Goal: Task Accomplishment & Management: Complete application form

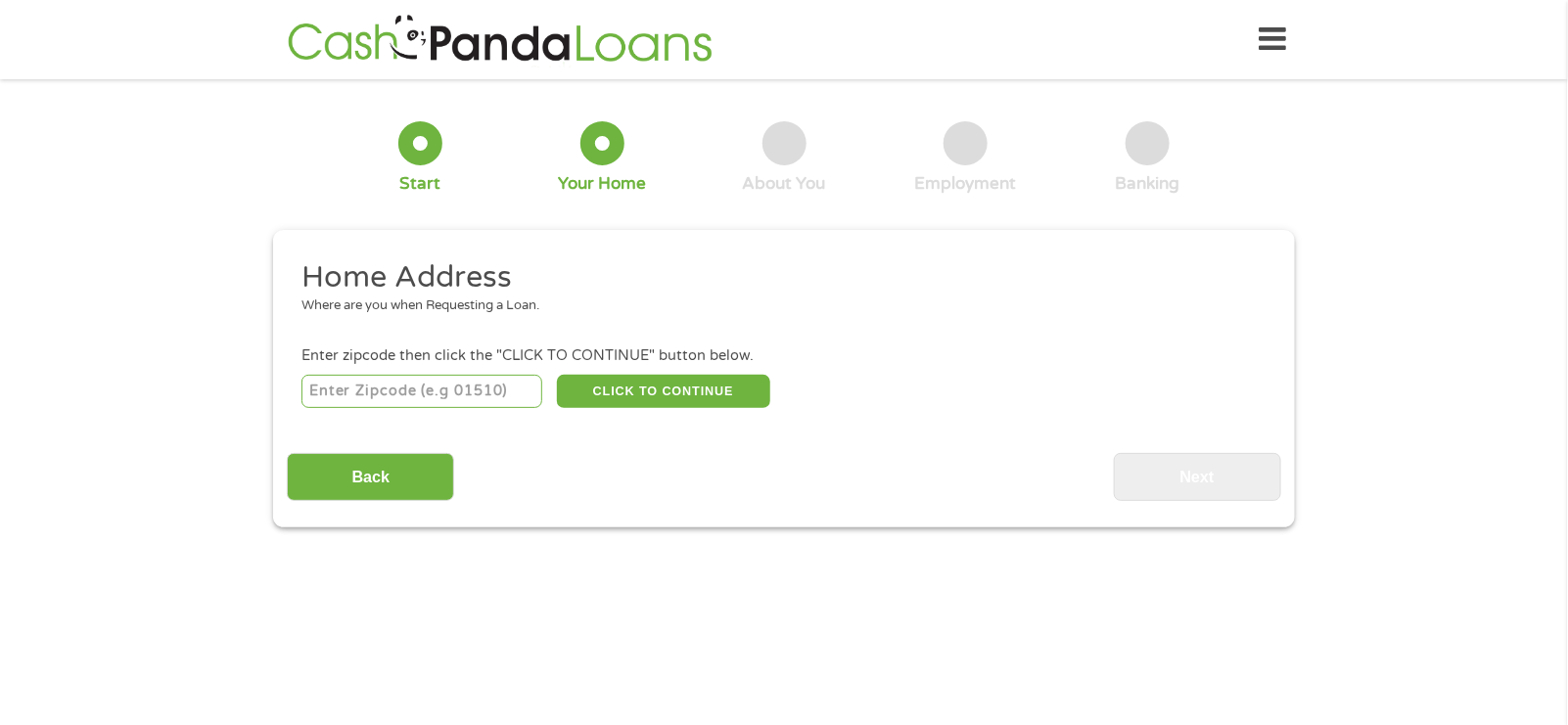
click at [432, 395] on input "number" at bounding box center [422, 391] width 242 height 34
type input "92173"
click at [607, 396] on button "CLICK TO CONTINUE" at bounding box center [664, 391] width 213 height 34
type input "92173"
type input "San Ysidro"
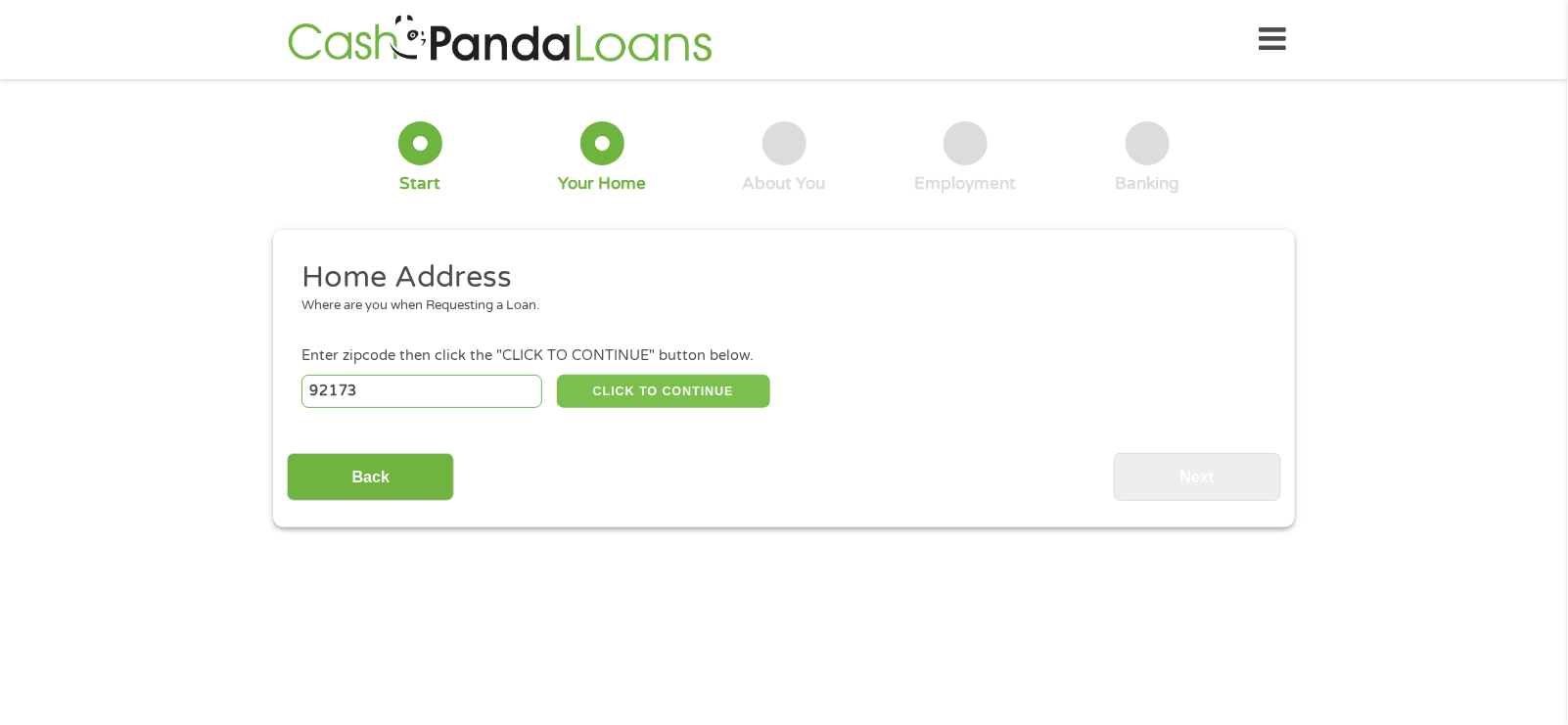
select select "[US_STATE]"
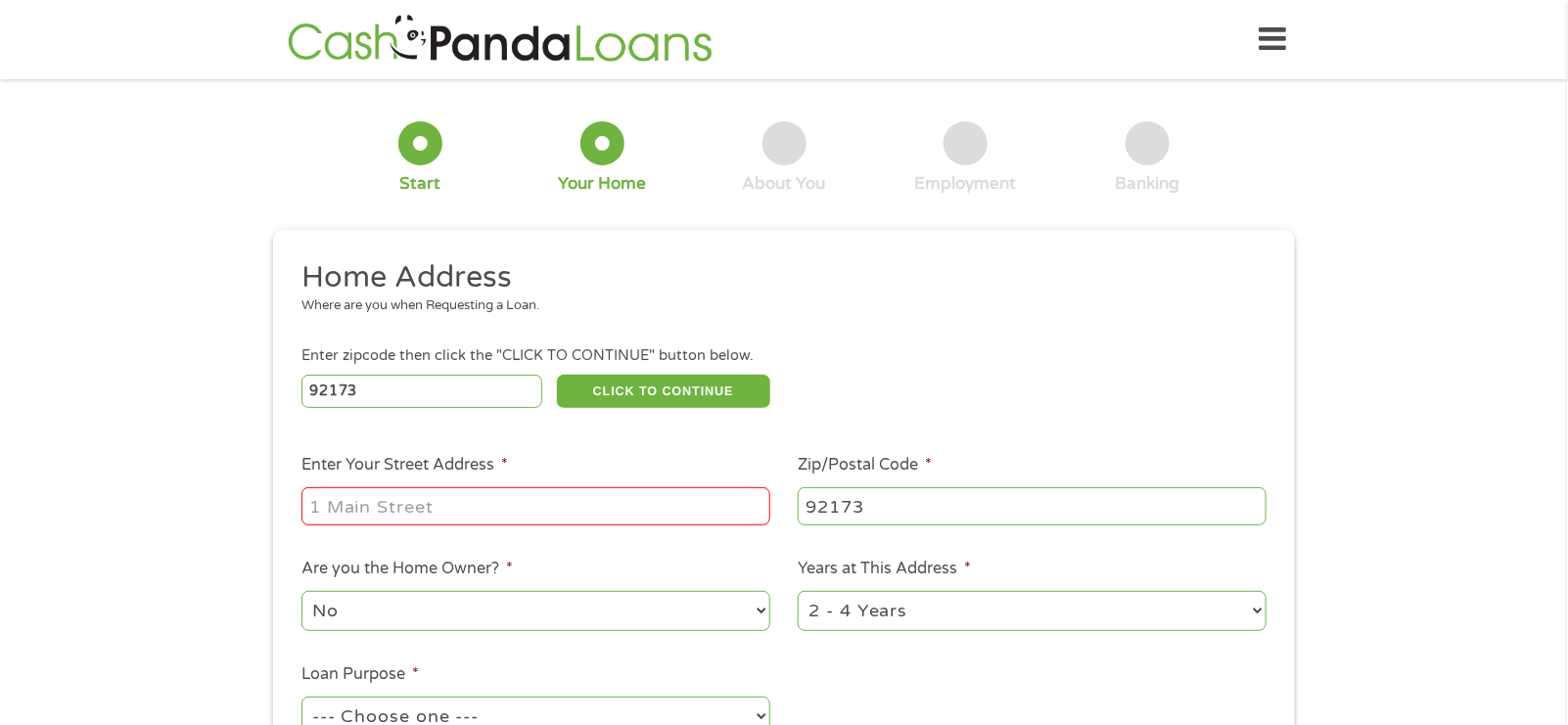
click at [393, 508] on input "Enter Your Street Address *" at bounding box center [536, 506] width 469 height 38
click at [443, 508] on input "3837 BOY" at bounding box center [536, 506] width 469 height 38
type input "[STREET_ADDRESS]"
click at [500, 616] on select "No Yes" at bounding box center [536, 610] width 469 height 40
click at [301, 594] on select "No Yes" at bounding box center [536, 610] width 469 height 40
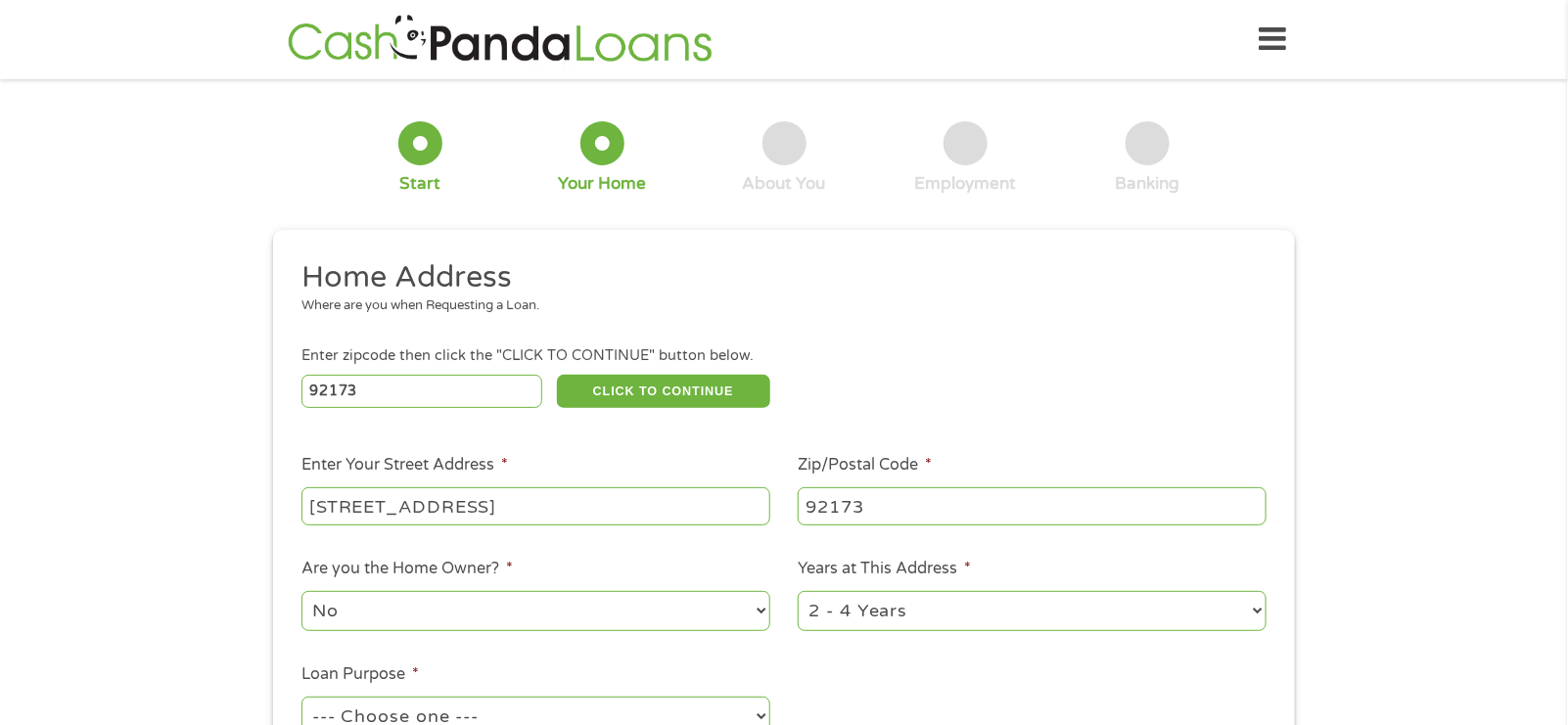
click at [1075, 664] on ul "Home Address Where are you when Requesting a Loan. Enter zipcode then click the…" at bounding box center [784, 520] width 994 height 523
click at [1024, 600] on select "1 Year or less 1 - 2 Years 2 - 4 Years Over 4 Years" at bounding box center [1032, 610] width 469 height 40
select select "60months"
click at [797, 594] on select "1 Year or less 1 - 2 Years 2 - 4 Years Over 4 Years" at bounding box center [1032, 610] width 469 height 40
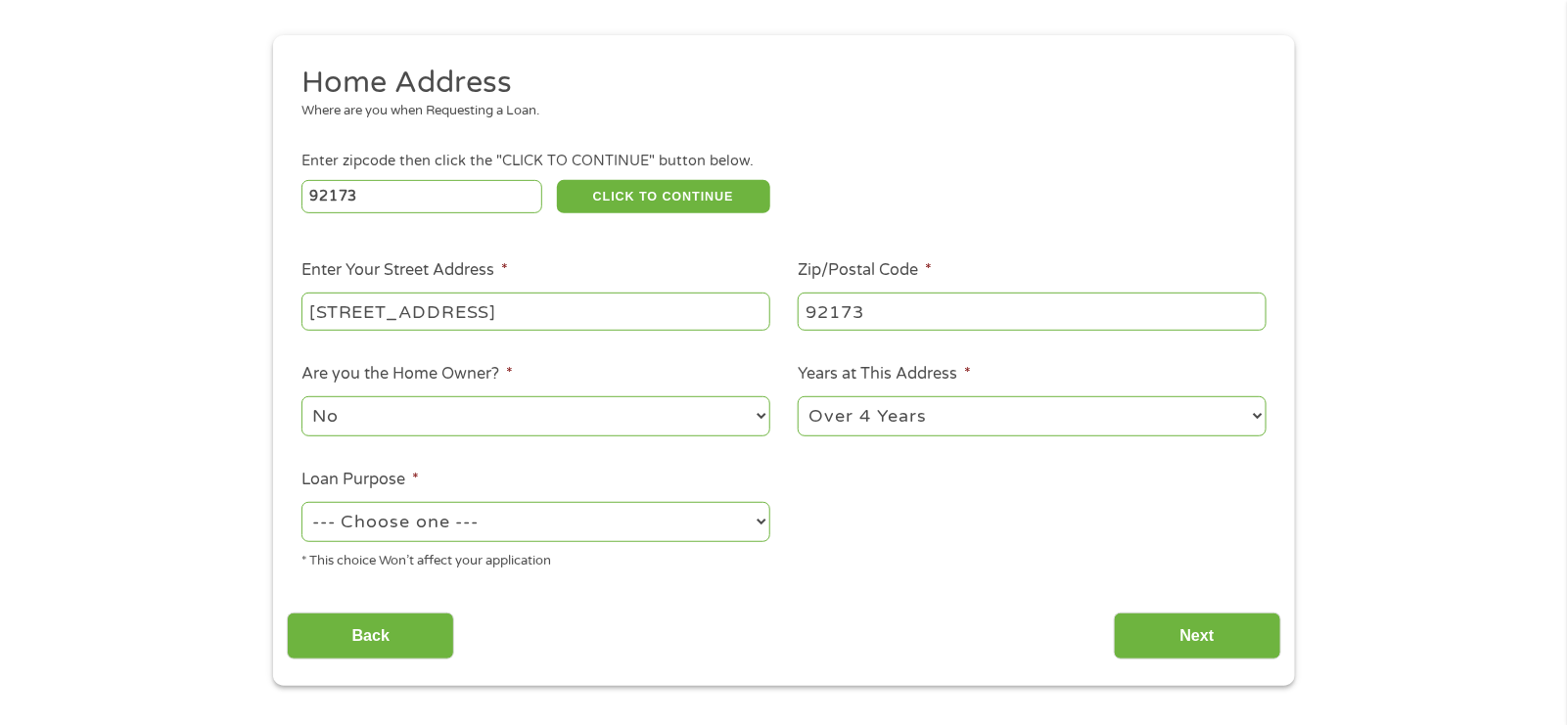
scroll to position [196, 0]
click at [506, 522] on select "--- Choose one --- Pay Bills Debt Consolidation Home Improvement Major Purchase…" at bounding box center [536, 521] width 469 height 40
select select "other"
click at [301, 503] on select "--- Choose one --- Pay Bills Debt Consolidation Home Improvement Major Purchase…" at bounding box center [536, 521] width 469 height 40
click at [647, 297] on input "[STREET_ADDRESS]" at bounding box center [536, 310] width 469 height 38
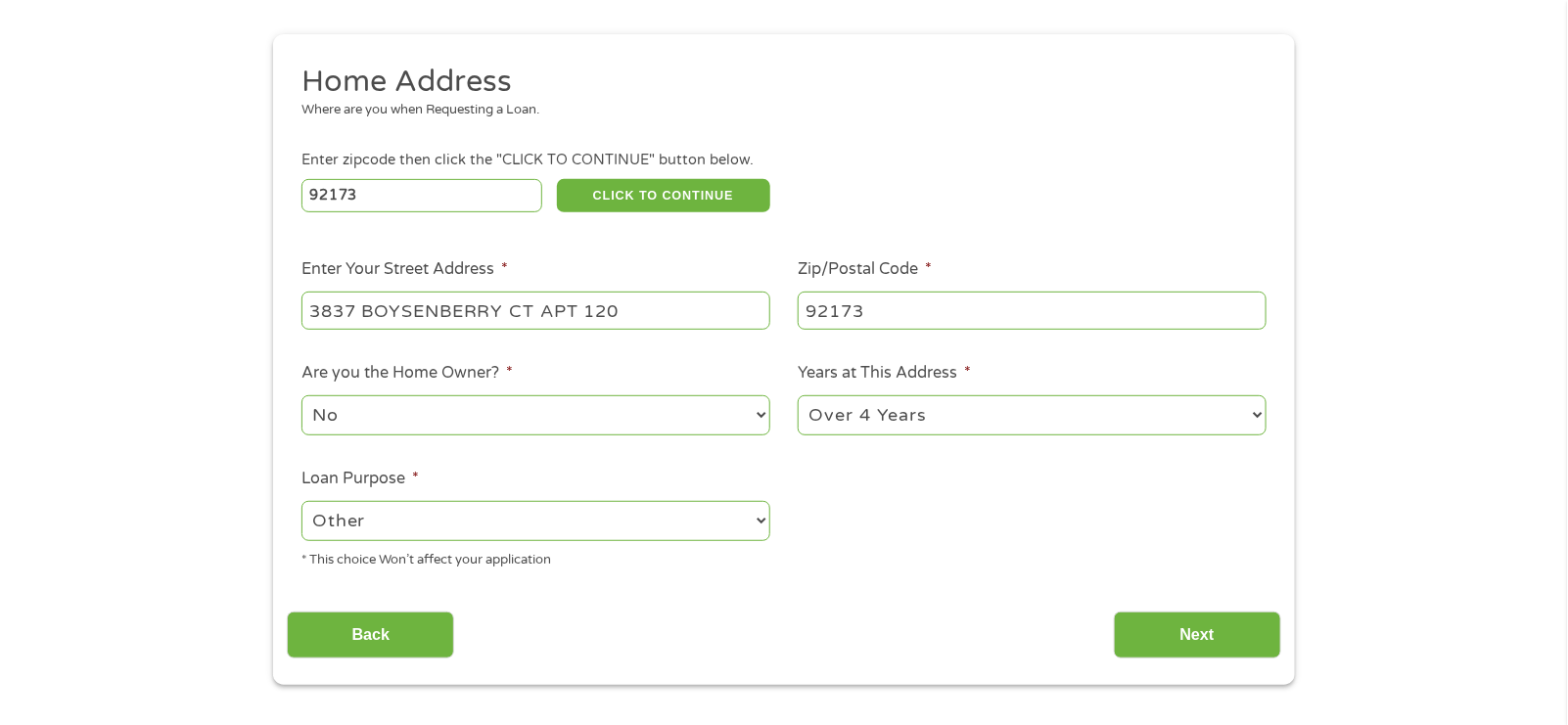
type input "3837 BOYSENBERRY CT APT 120"
click at [1143, 643] on input "Next" at bounding box center [1197, 635] width 167 height 48
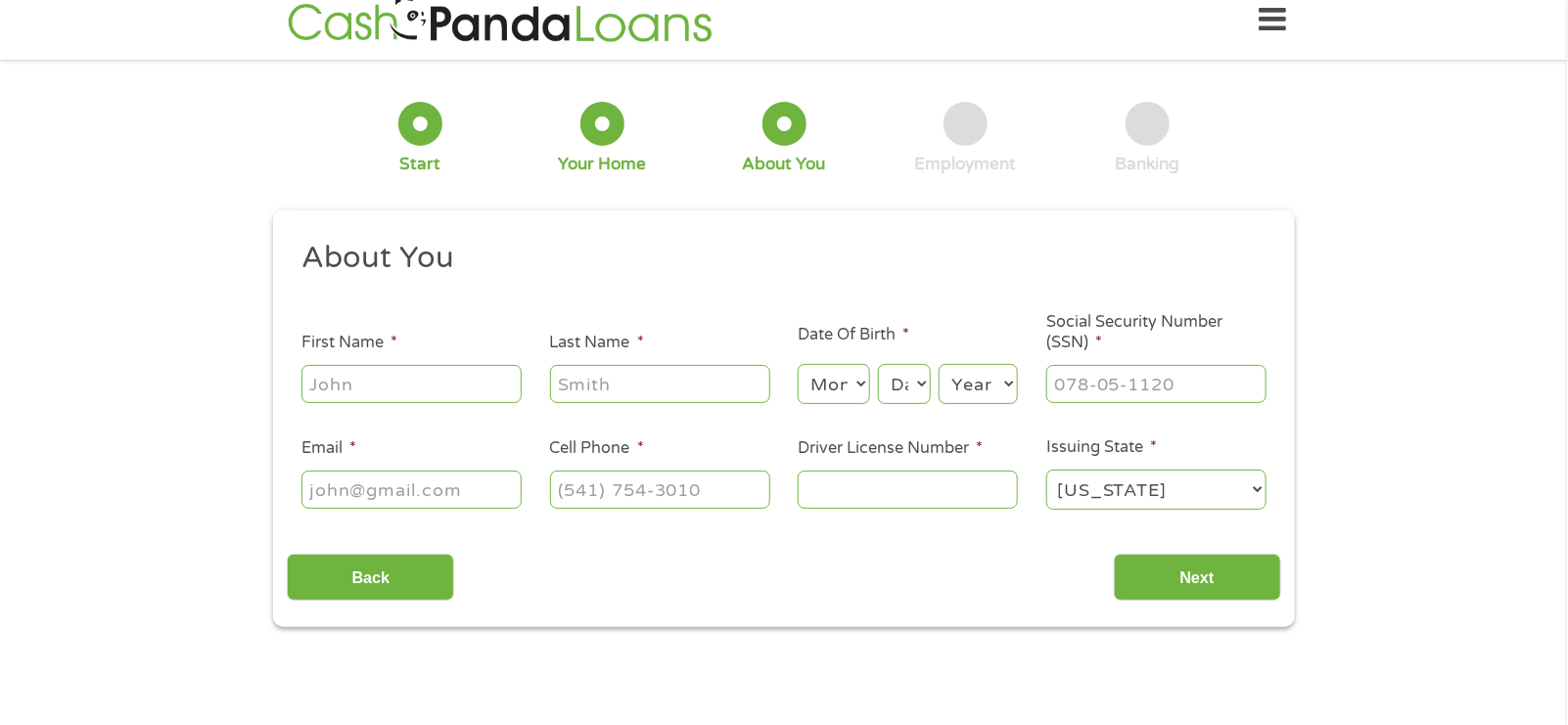
scroll to position [0, 0]
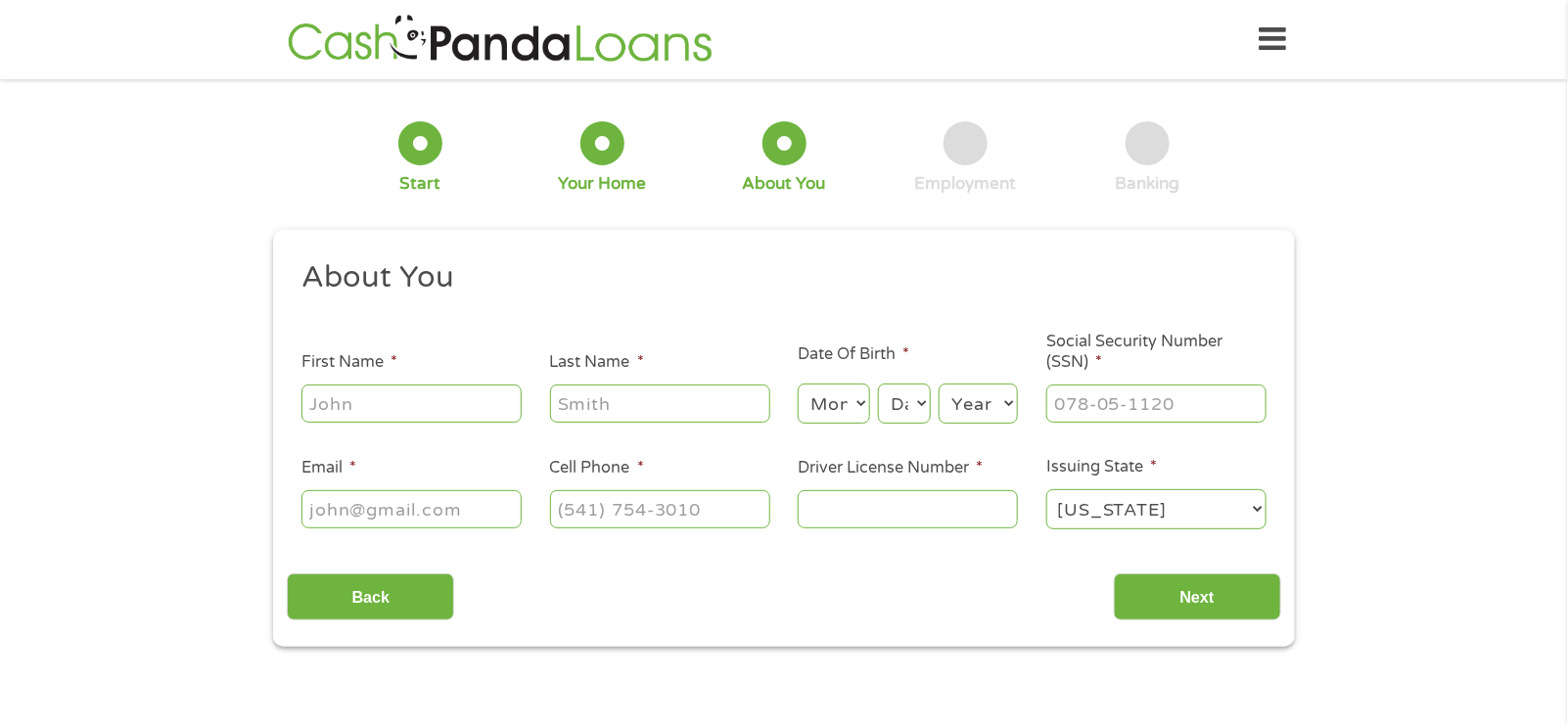
click at [432, 411] on input "First Name *" at bounding box center [411, 403] width 220 height 38
type input "[PERSON_NAME]"
click at [831, 408] on select "Month 1 2 3 4 5 6 7 8 9 10 11 12" at bounding box center [833, 403] width 71 height 40
select select "11"
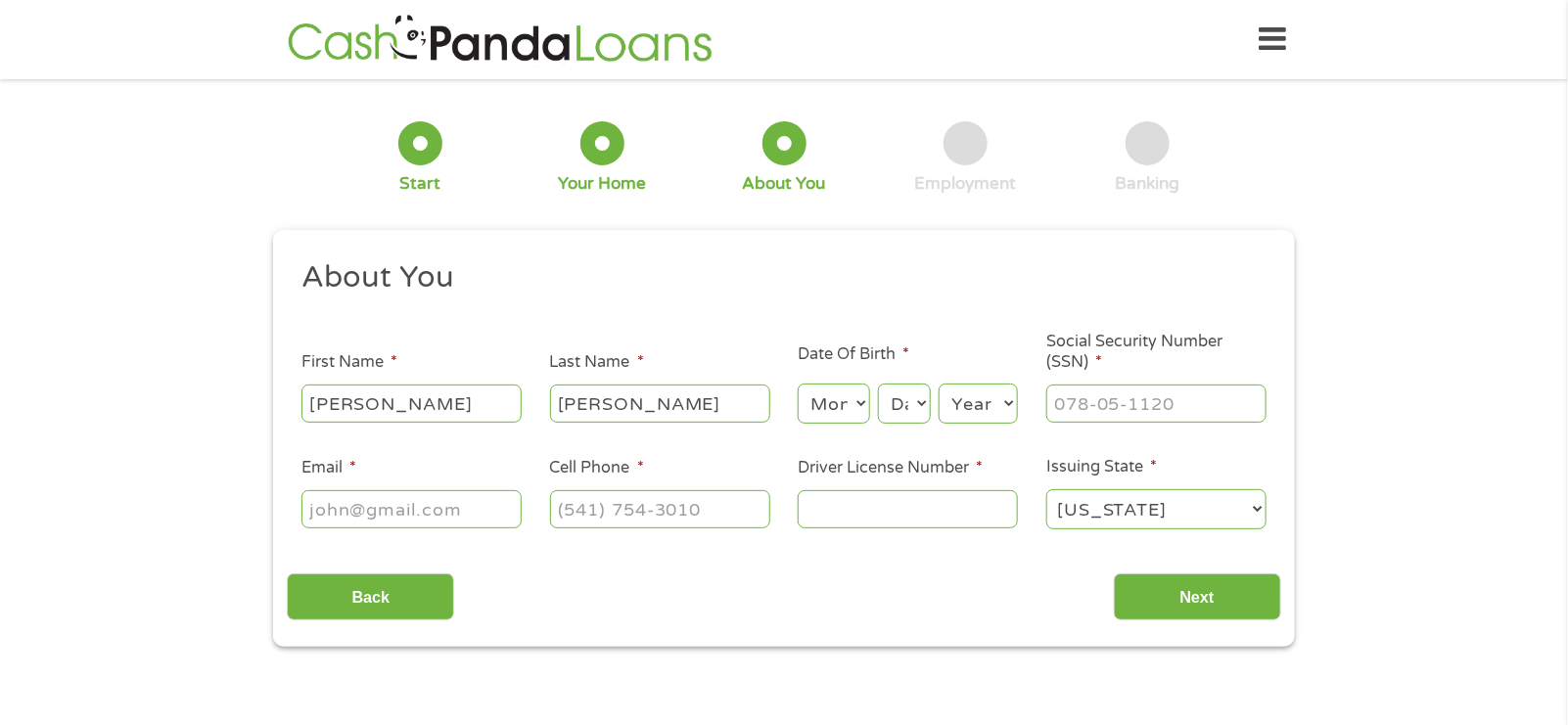
click at [797, 384] on select "Month 1 2 3 4 5 6 7 8 9 10 11 12" at bounding box center [833, 403] width 71 height 40
click at [894, 403] on select "Day 1 2 3 4 5 6 7 8 9 10 11 12 13 14 15 16 17 18 19 20 21 22 23 24 25 26 27 28 …" at bounding box center [904, 403] width 52 height 40
select select "6"
click at [878, 384] on select "Day 1 2 3 4 5 6 7 8 9 10 11 12 13 14 15 16 17 18 19 20 21 22 23 24 25 26 27 28 …" at bounding box center [904, 403] width 52 height 40
click at [976, 413] on select "Year [DATE] 2006 2005 2004 2003 2002 2001 2000 1999 1998 1997 1996 1995 1994 19…" at bounding box center [978, 403] width 79 height 40
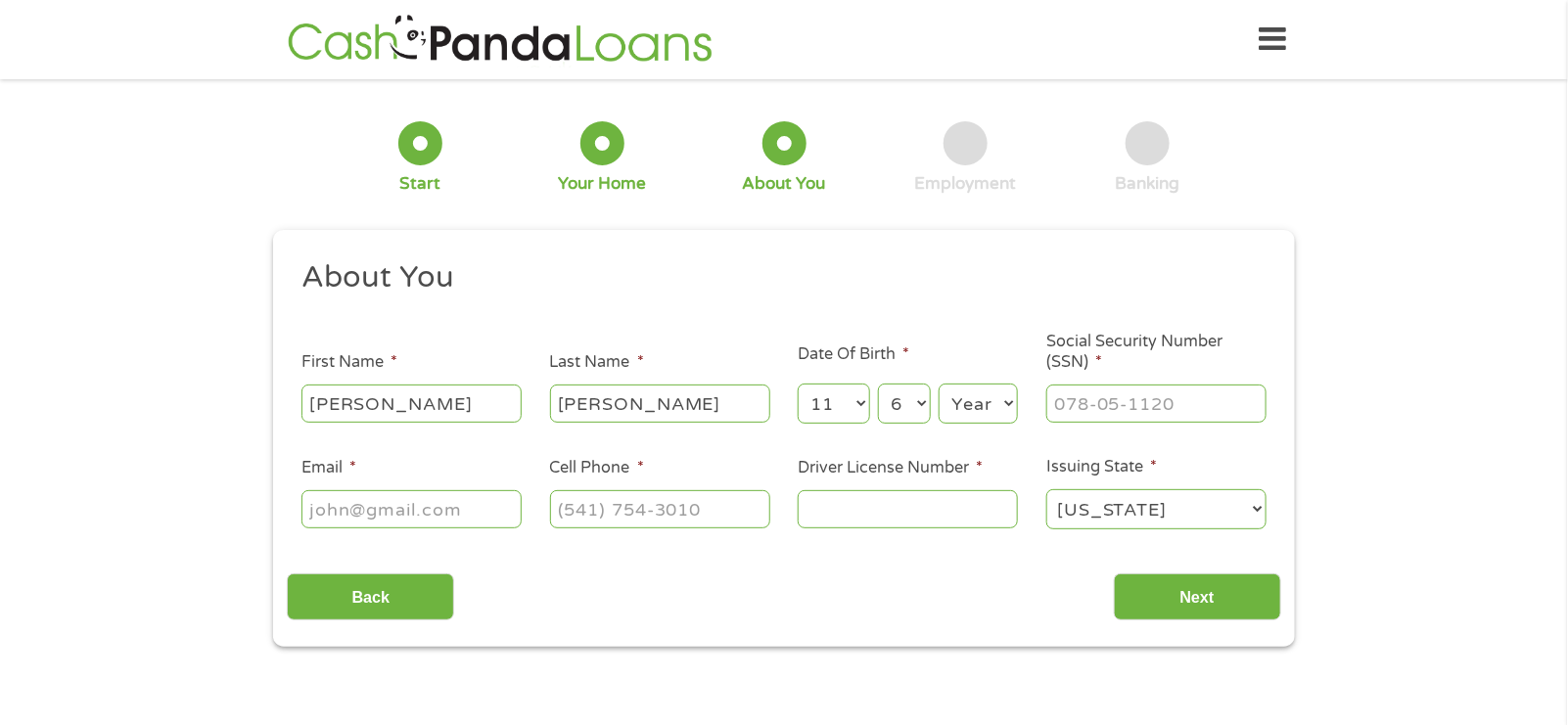
select select "1984"
click at [939, 384] on select "Year [DATE] 2006 2005 2004 2003 2002 2001 2000 1999 1998 1997 1996 1995 1994 19…" at bounding box center [978, 403] width 79 height 40
click at [1197, 413] on input "___-__-____" at bounding box center [1156, 403] width 220 height 38
type input "464-95-6799"
click at [400, 519] on input "Email *" at bounding box center [411, 509] width 220 height 38
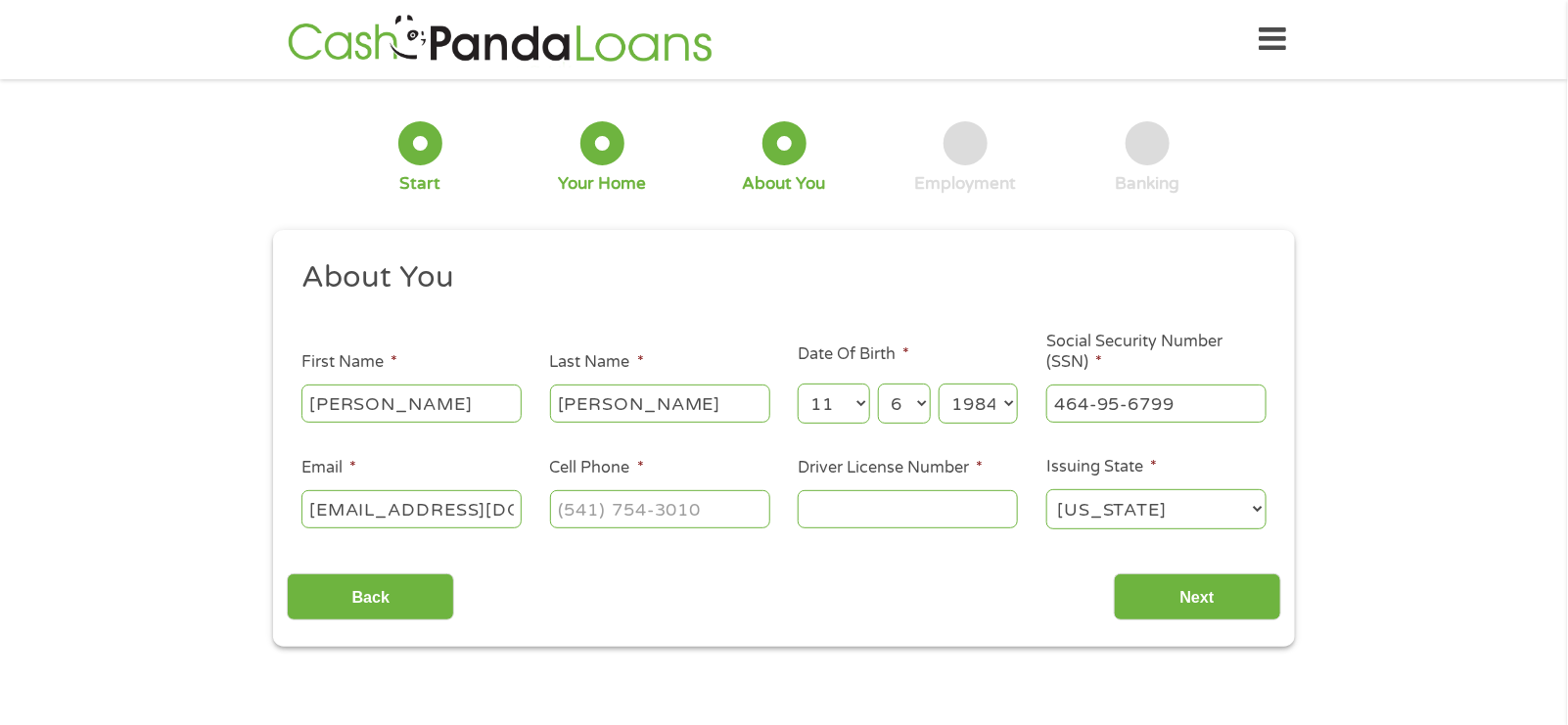
scroll to position [0, 22]
type input "[EMAIL_ADDRESS][DOMAIN_NAME]"
type input "[PHONE_NUMBER]"
click at [870, 502] on input "Driver License Number *" at bounding box center [907, 509] width 220 height 38
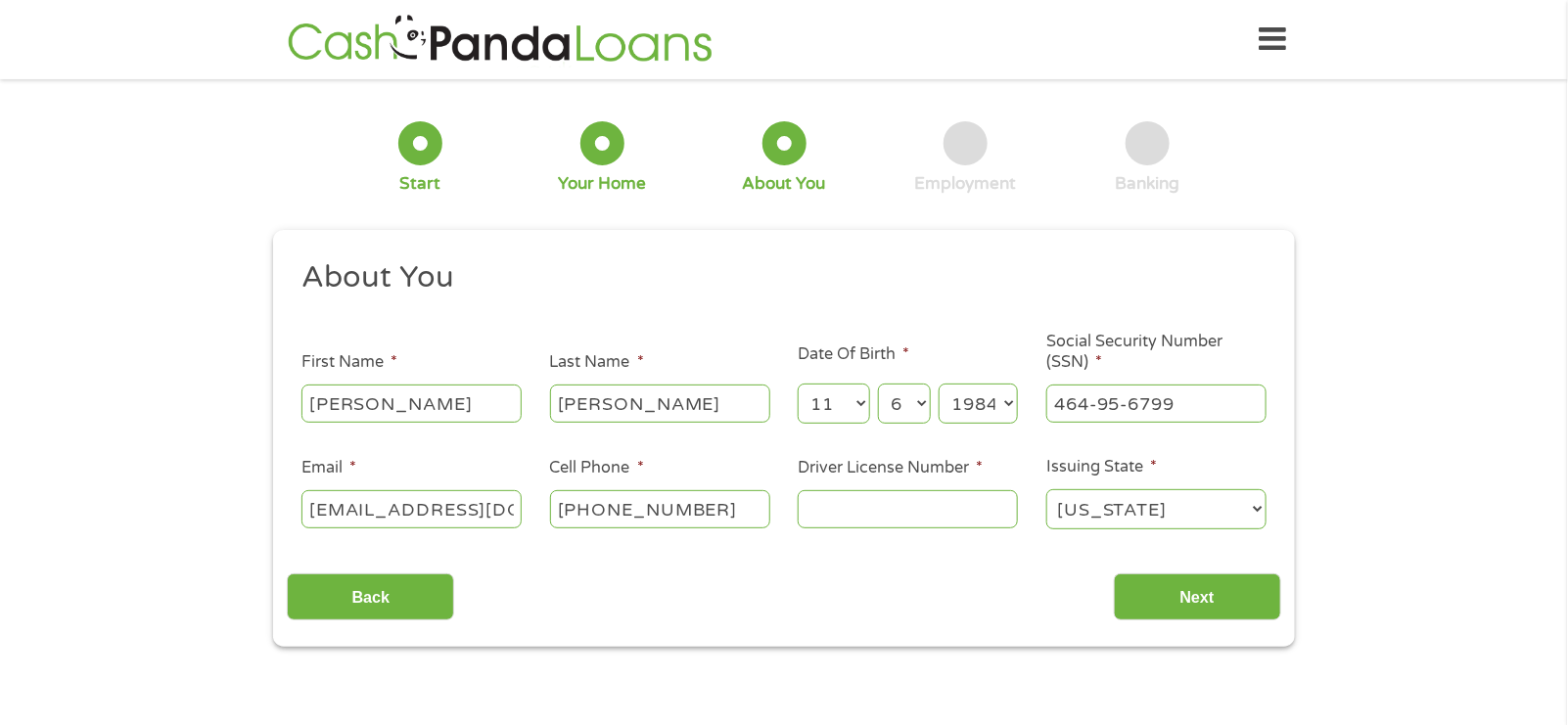
click at [870, 494] on input "Driver License Number *" at bounding box center [907, 509] width 220 height 38
type input "d"
type input "D3971657"
click at [1174, 597] on input "Next" at bounding box center [1197, 598] width 167 height 48
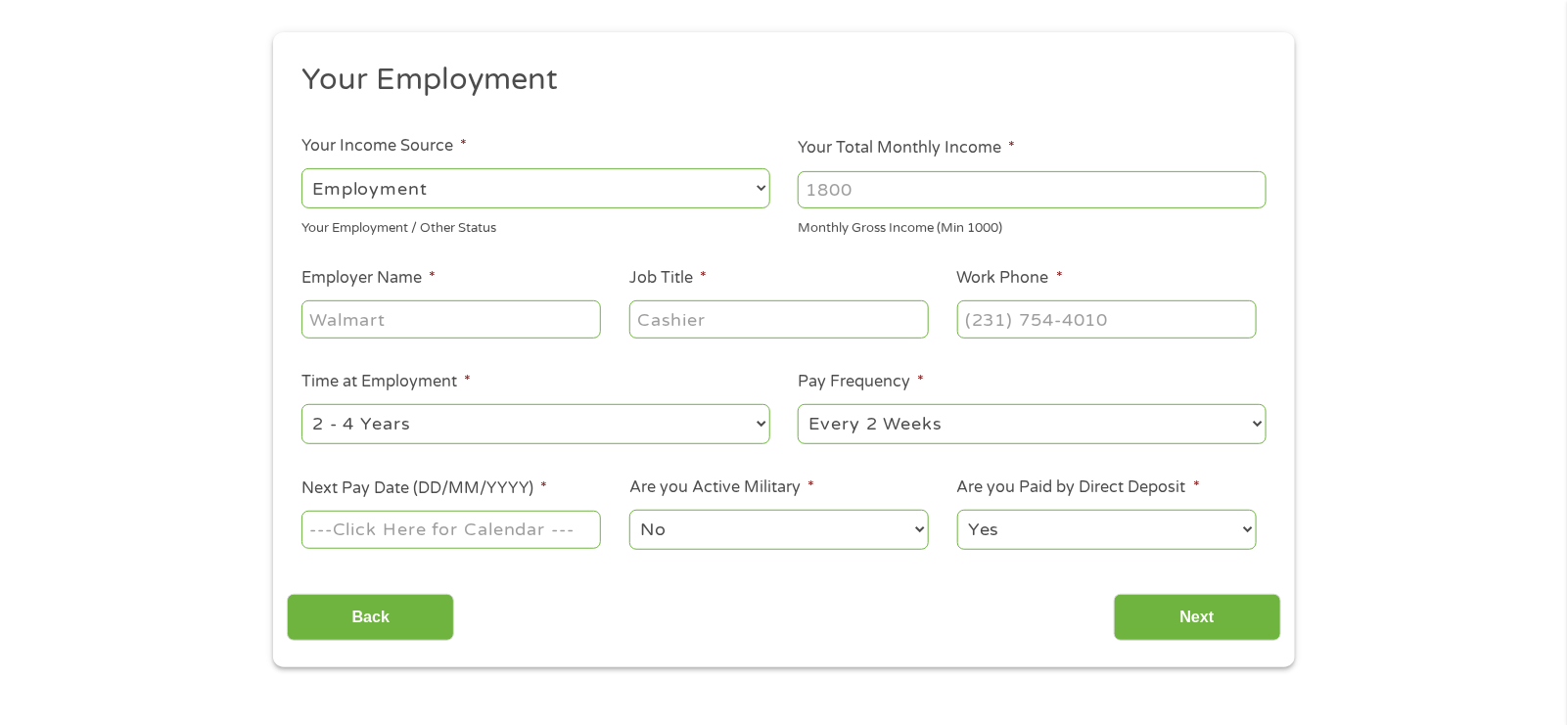
scroll to position [292, 0]
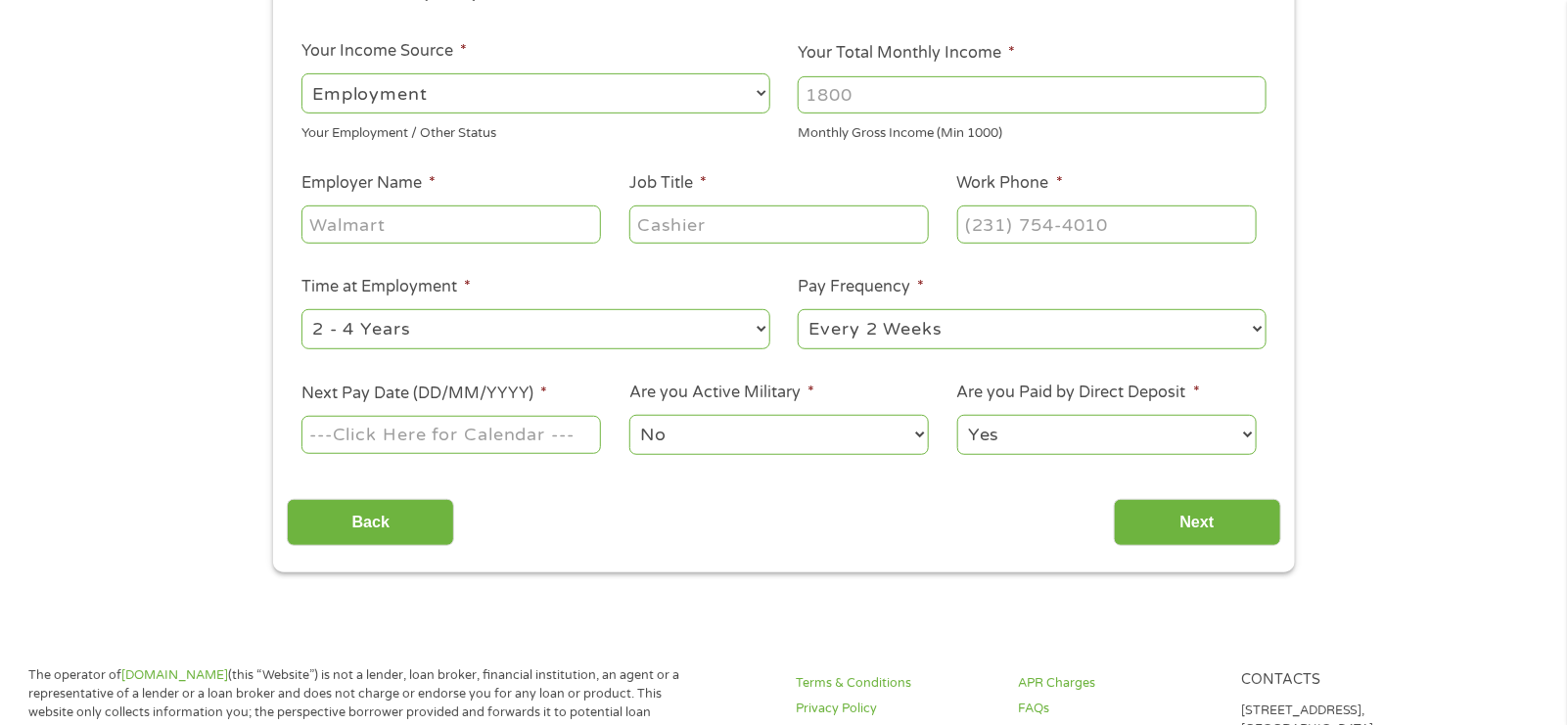
click at [586, 109] on select "--- Choose one --- Employment [DEMOGRAPHIC_DATA] Benefits" at bounding box center [536, 93] width 469 height 40
click at [301, 73] on select "--- Choose one --- Employment [DEMOGRAPHIC_DATA] Benefits" at bounding box center [536, 93] width 469 height 40
click at [878, 100] on input "Your Total Monthly Income *" at bounding box center [1032, 95] width 469 height 38
type input "2"
drag, startPoint x: 849, startPoint y: 77, endPoint x: 788, endPoint y: 88, distance: 62.0
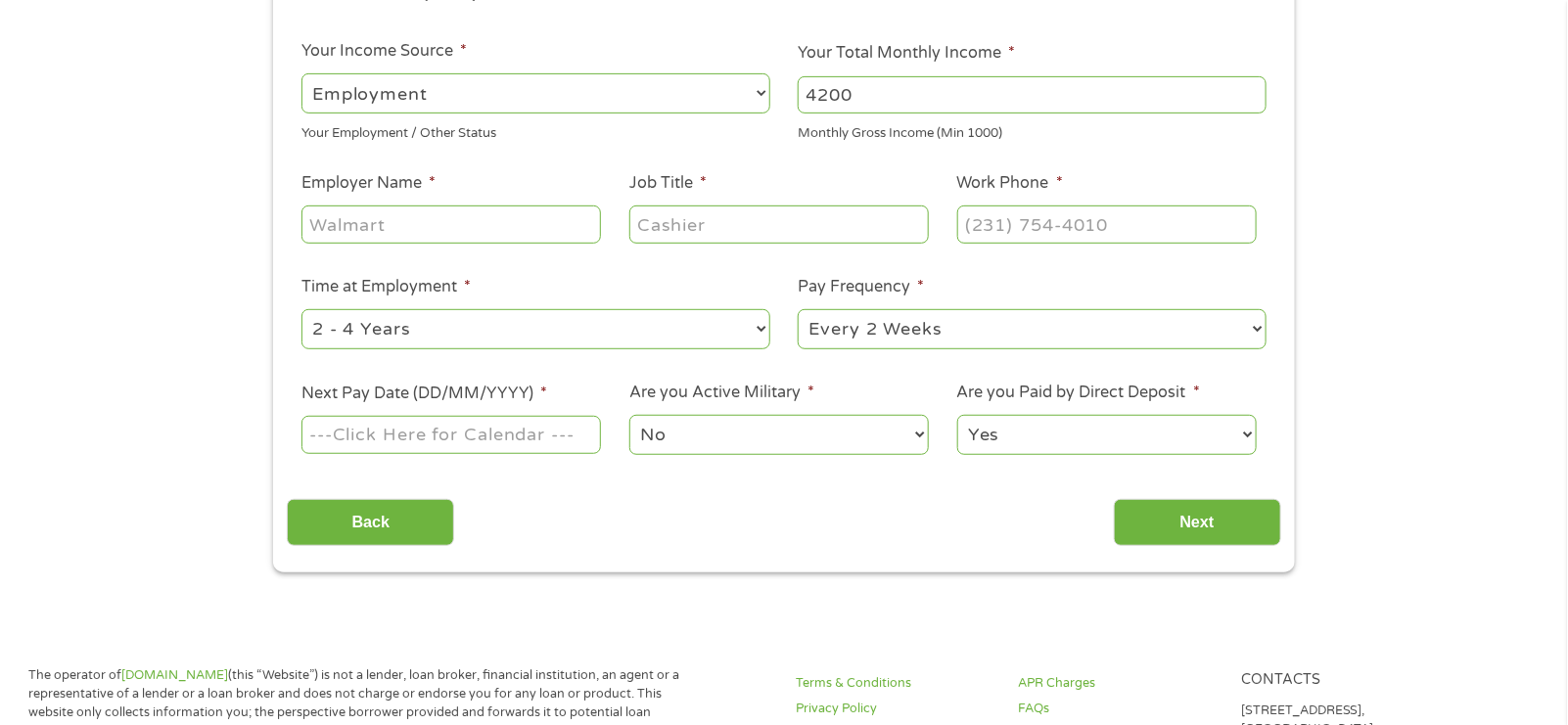
click at [788, 88] on li "Your Total Monthly Income * 4200 Monthly Gross Income (Min 1000)" at bounding box center [1032, 92] width 497 height 102
type input "4800"
click at [488, 228] on input "Employer Name *" at bounding box center [451, 224] width 299 height 38
type input "A"
type input "SAN YSIDRO HEALTH"
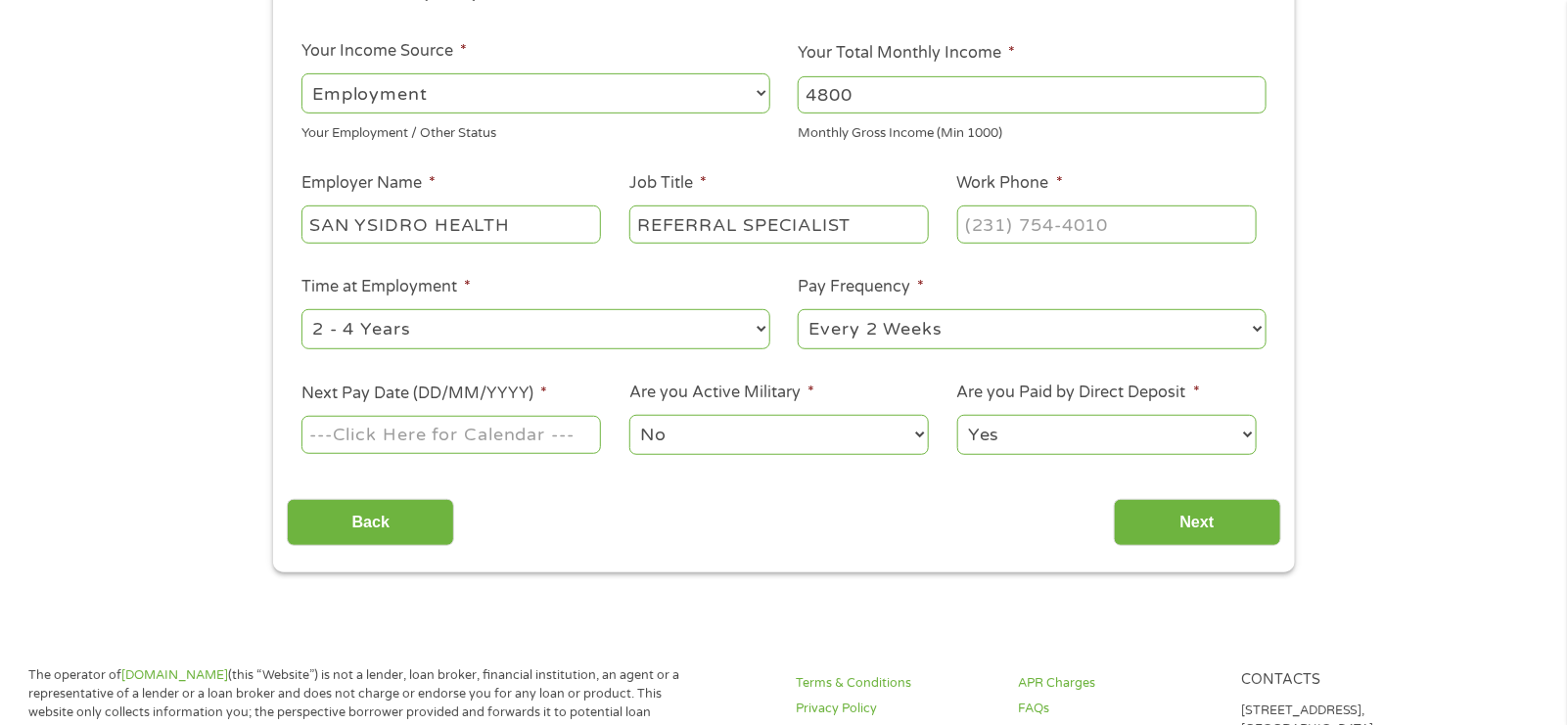
type input "REFERRAL SPECIALIST"
type input "[PHONE_NUMBER]"
click at [449, 326] on select "--- Choose one --- 1 Year or less 1 - 2 Years 2 - 4 Years Over 4 Years" at bounding box center [536, 329] width 469 height 40
select select "60months"
click at [301, 309] on select "--- Choose one --- 1 Year or less 1 - 2 Years 2 - 4 Years Over 4 Years" at bounding box center [536, 329] width 469 height 40
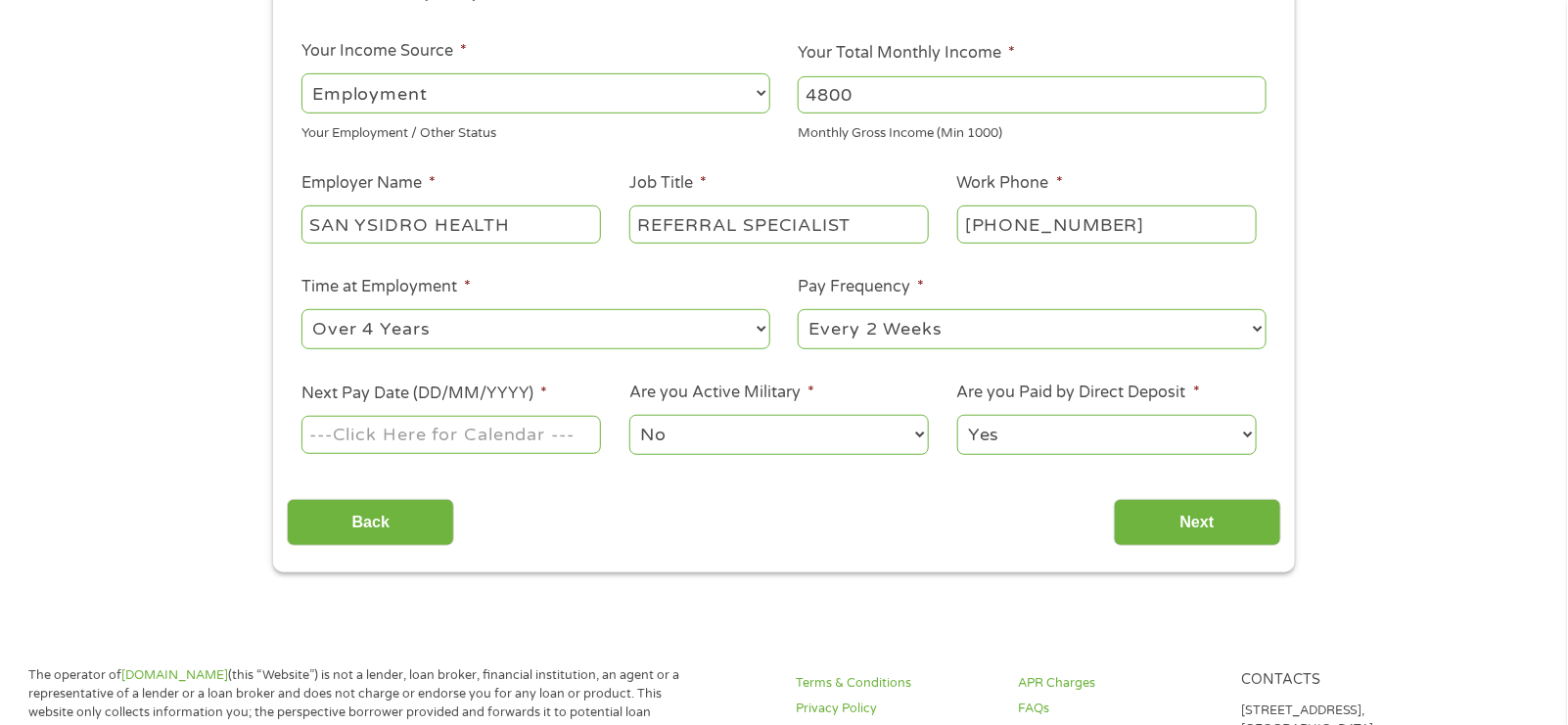
click at [964, 330] on select "--- Choose one --- Every 2 Weeks Every Week Monthly Semi-Monthly" at bounding box center [1032, 329] width 469 height 40
select select "semimonthly"
click at [797, 309] on select "--- Choose one --- Every 2 Weeks Every Week Monthly Semi-Monthly" at bounding box center [1032, 329] width 469 height 40
click at [528, 429] on input "Next Pay Date (DD/MM/YYYY) *" at bounding box center [451, 435] width 299 height 38
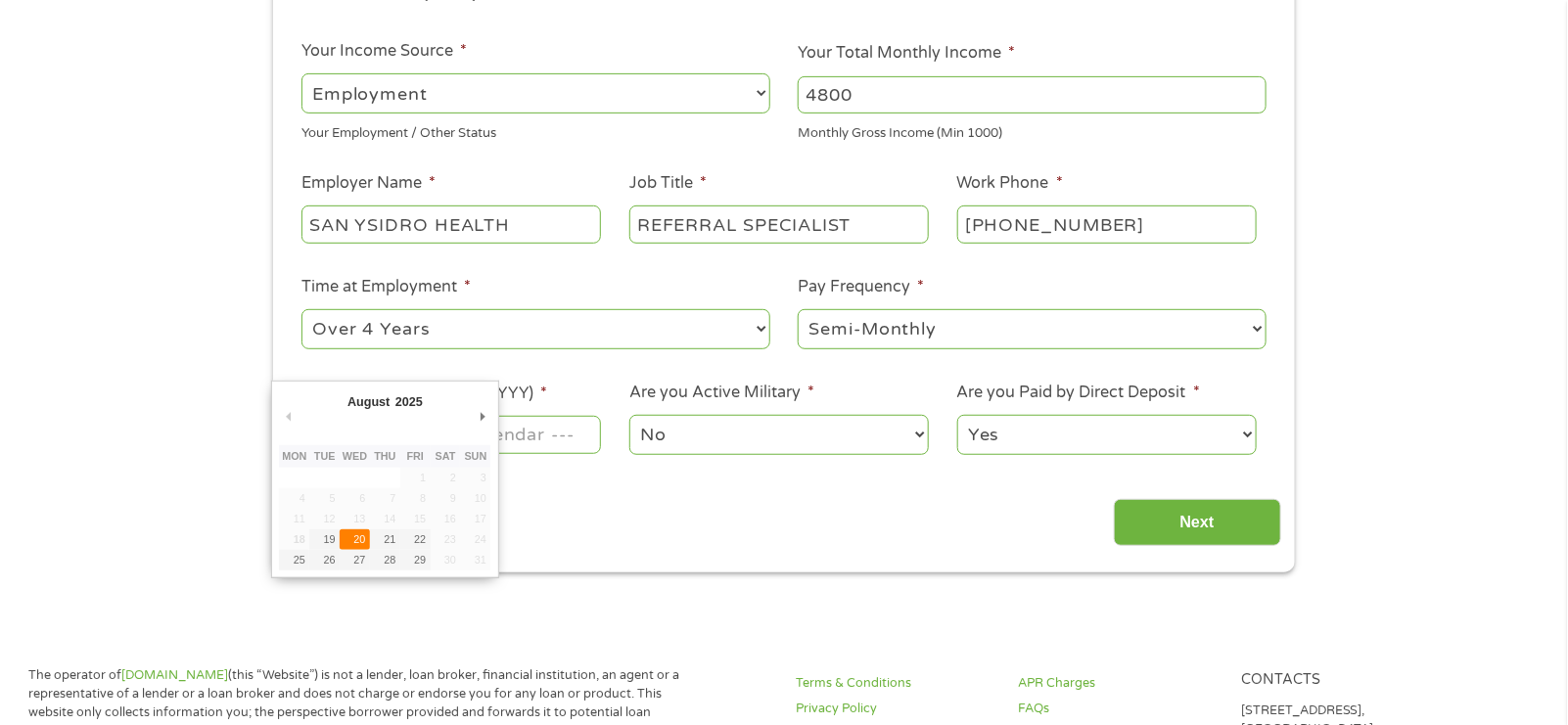
type input "[DATE]"
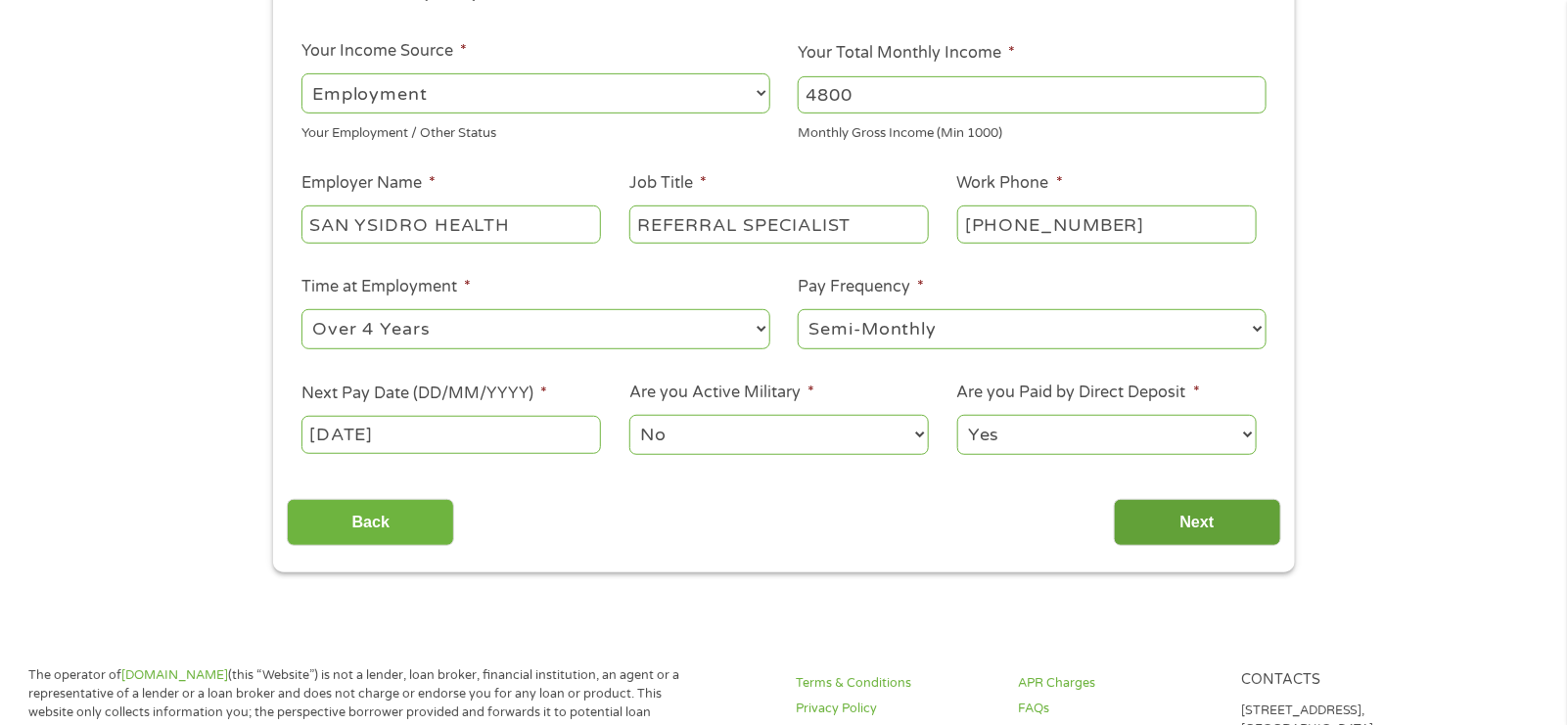
click at [1216, 525] on input "Next" at bounding box center [1197, 523] width 167 height 48
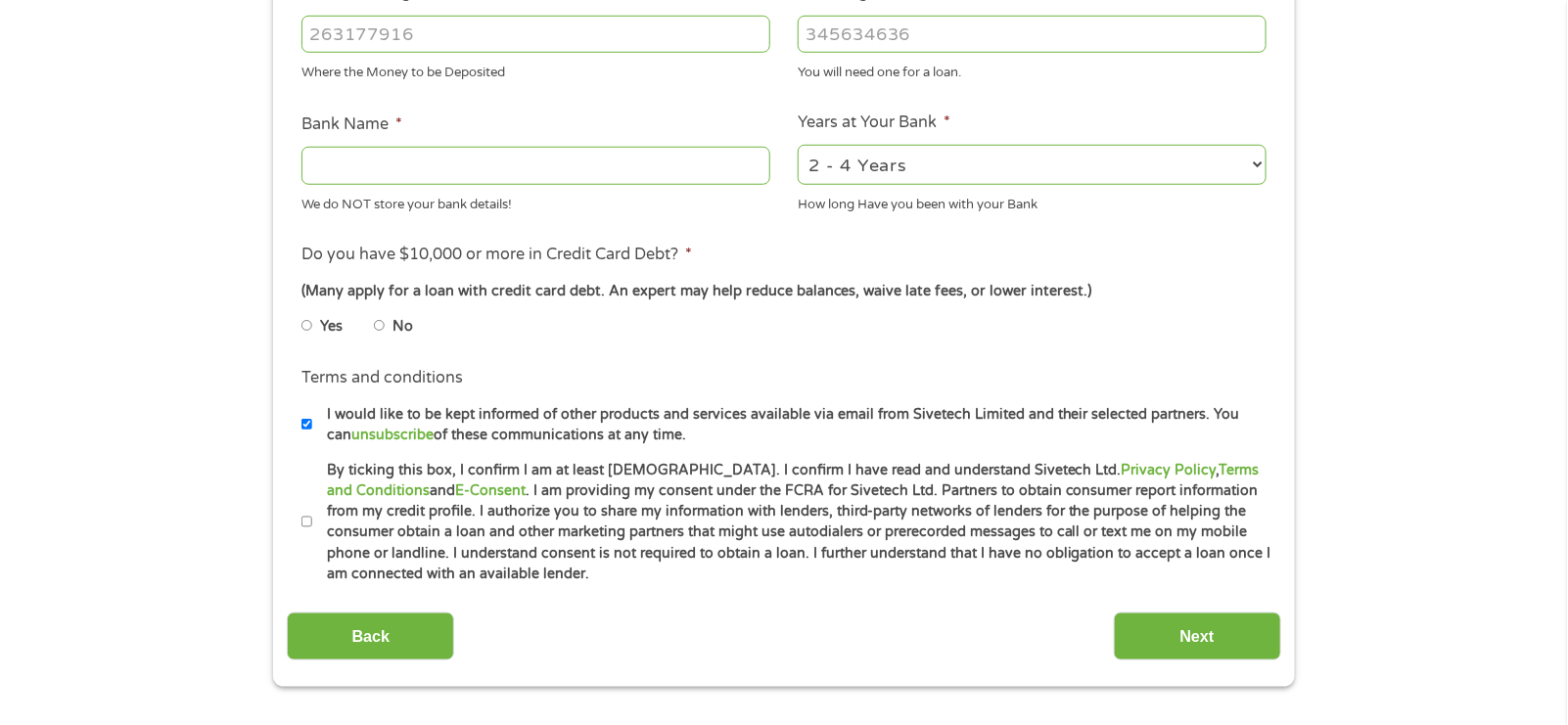
scroll to position [684, 0]
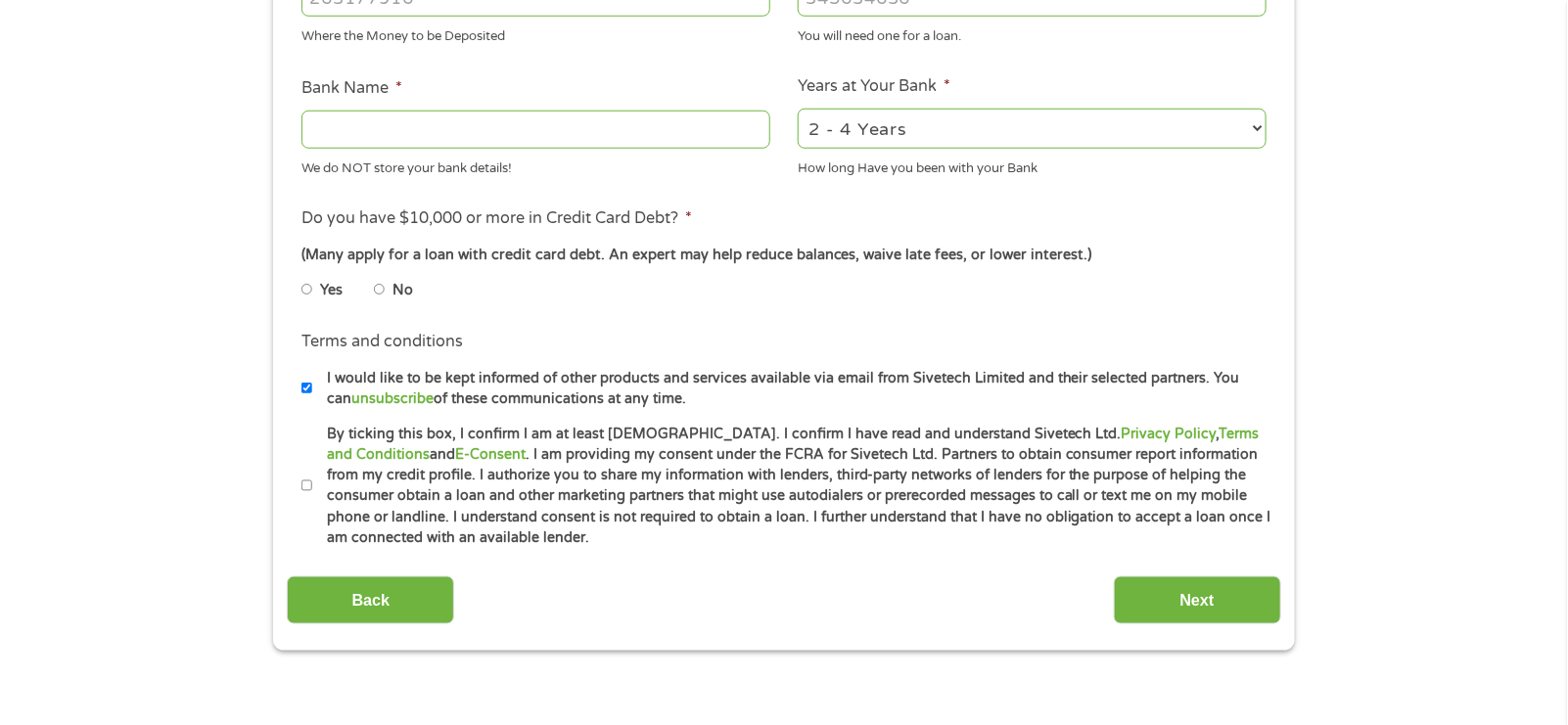
click at [301, 481] on input "By ticking this box, I confirm I am at least [DEMOGRAPHIC_DATA]. I confirm I ha…" at bounding box center [307, 487] width 12 height 32
checkbox input "true"
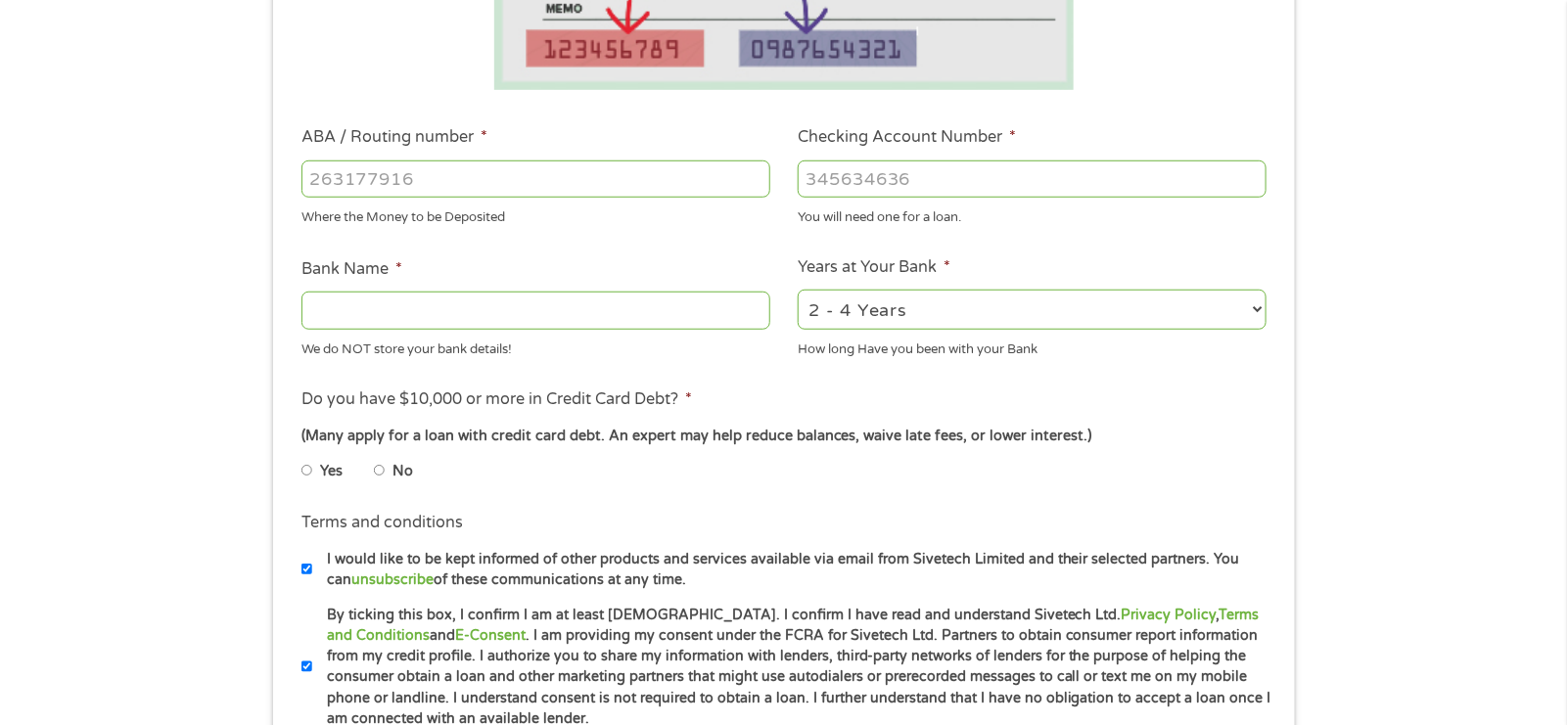
scroll to position [292, 0]
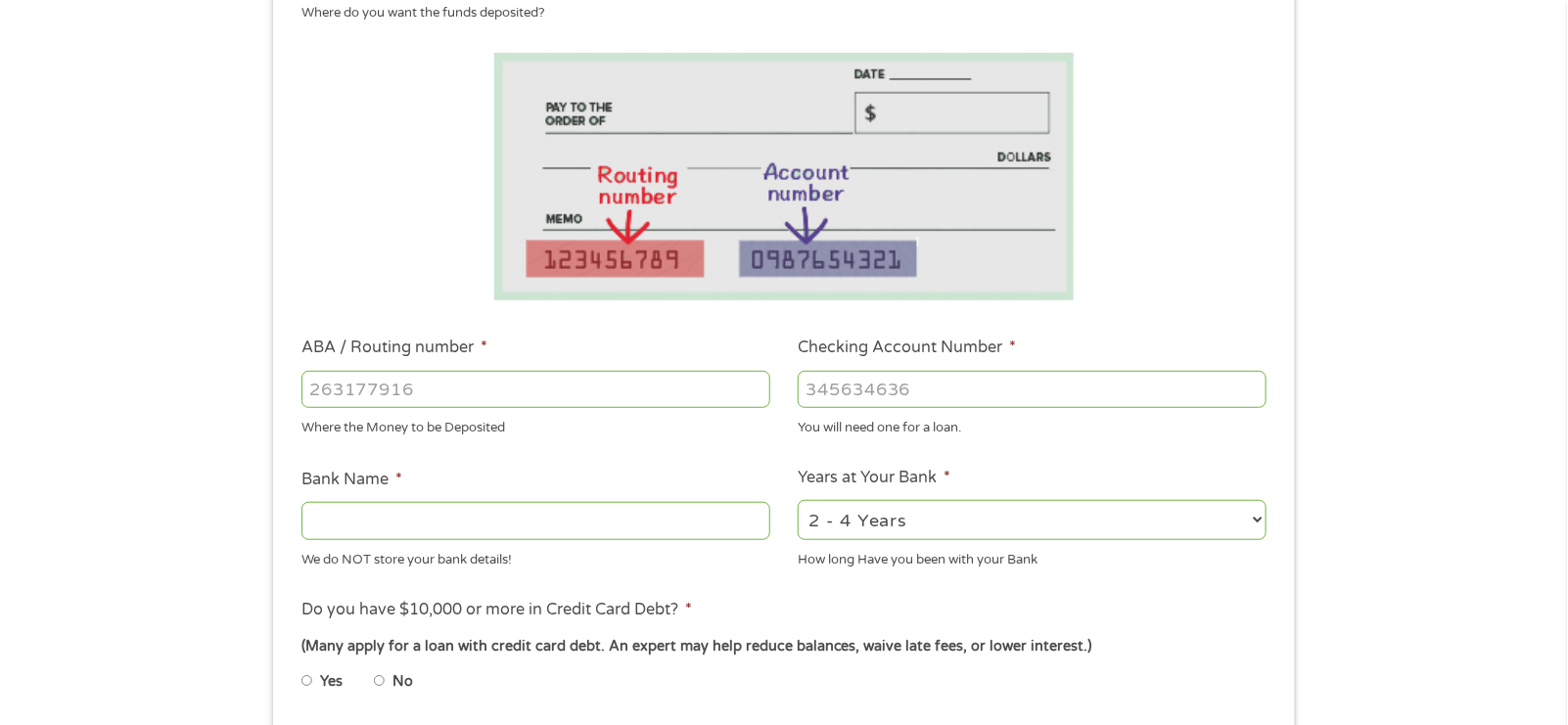
click at [477, 393] on input "ABA / Routing number *" at bounding box center [536, 389] width 469 height 38
click at [442, 383] on input "ABA / Routing number *" at bounding box center [536, 389] width 469 height 38
type input "322271627"
type input "[PERSON_NAME] [PERSON_NAME] BANK NA"
type input "322271627"
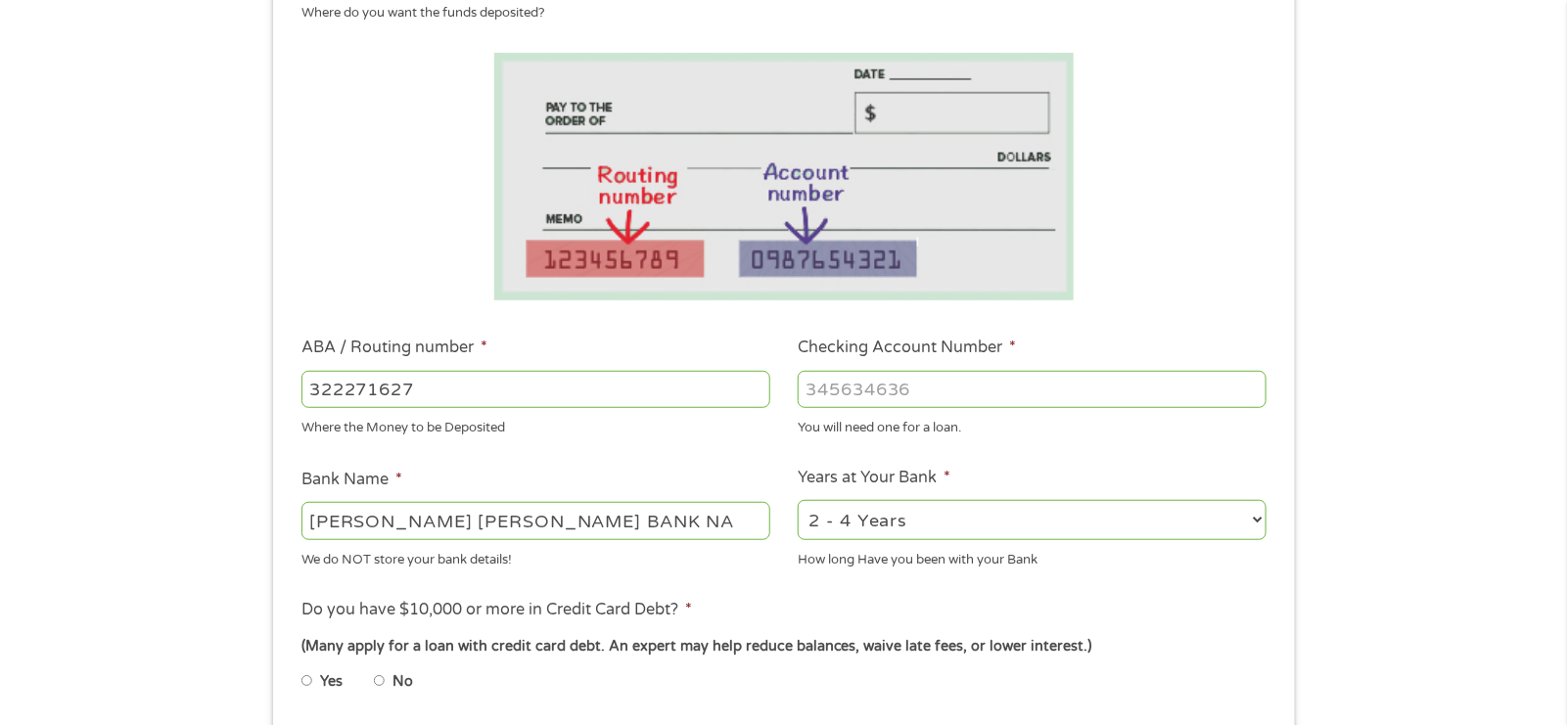
click at [987, 383] on input "Checking Account Number *" at bounding box center [1032, 389] width 469 height 38
click at [950, 383] on input "Checking Account Number *" at bounding box center [1032, 389] width 469 height 38
type input "2"
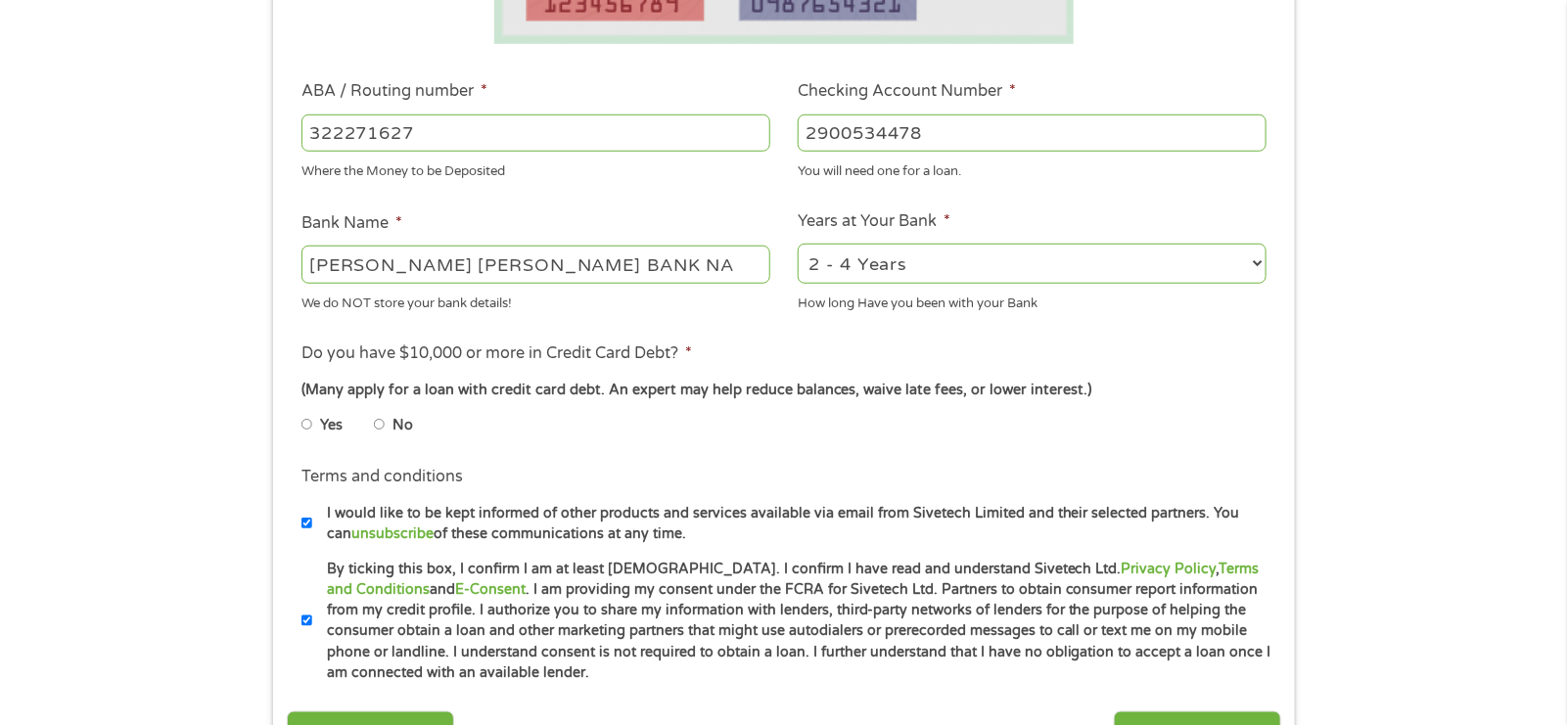
scroll to position [587, 0]
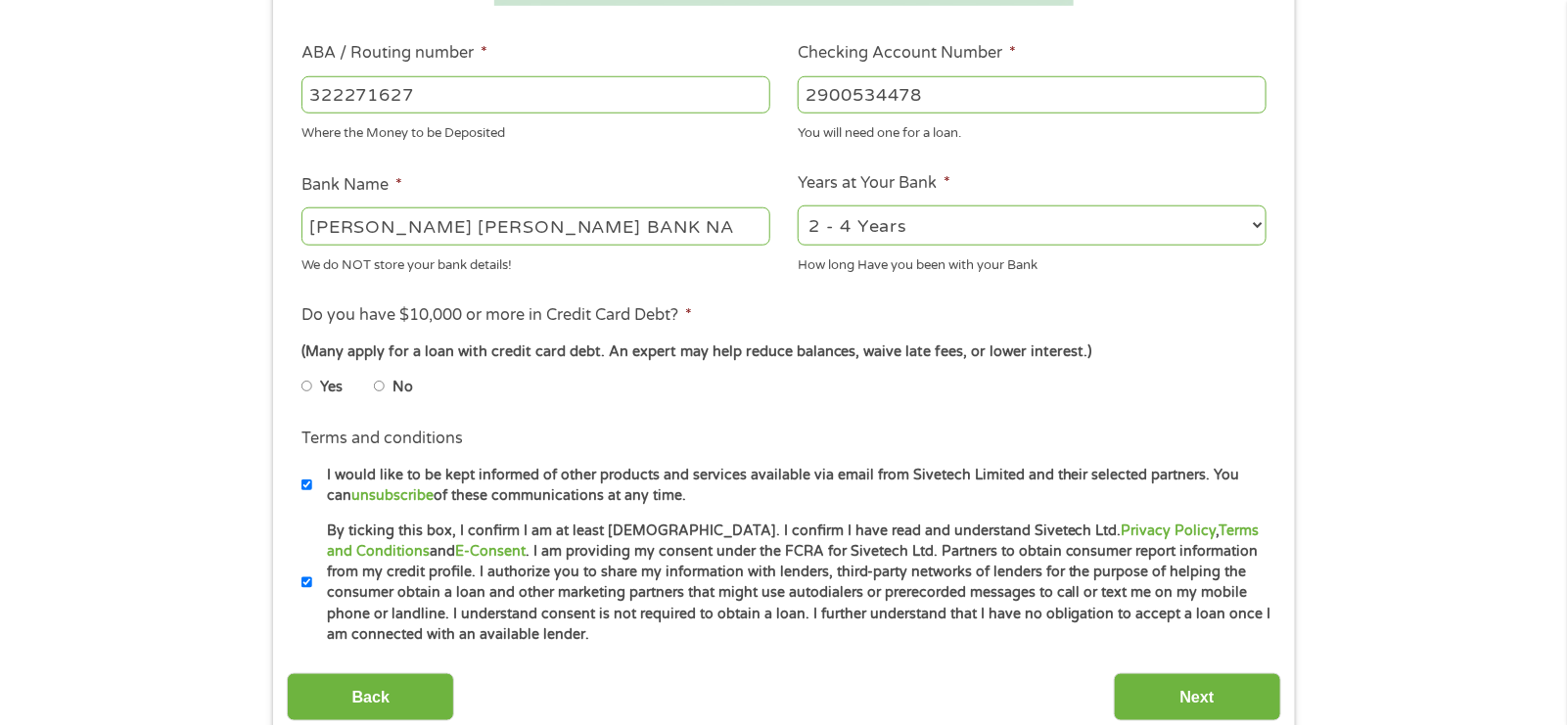
type input "2900534478"
click at [373, 385] on input "No" at bounding box center [379, 386] width 12 height 32
radio input "true"
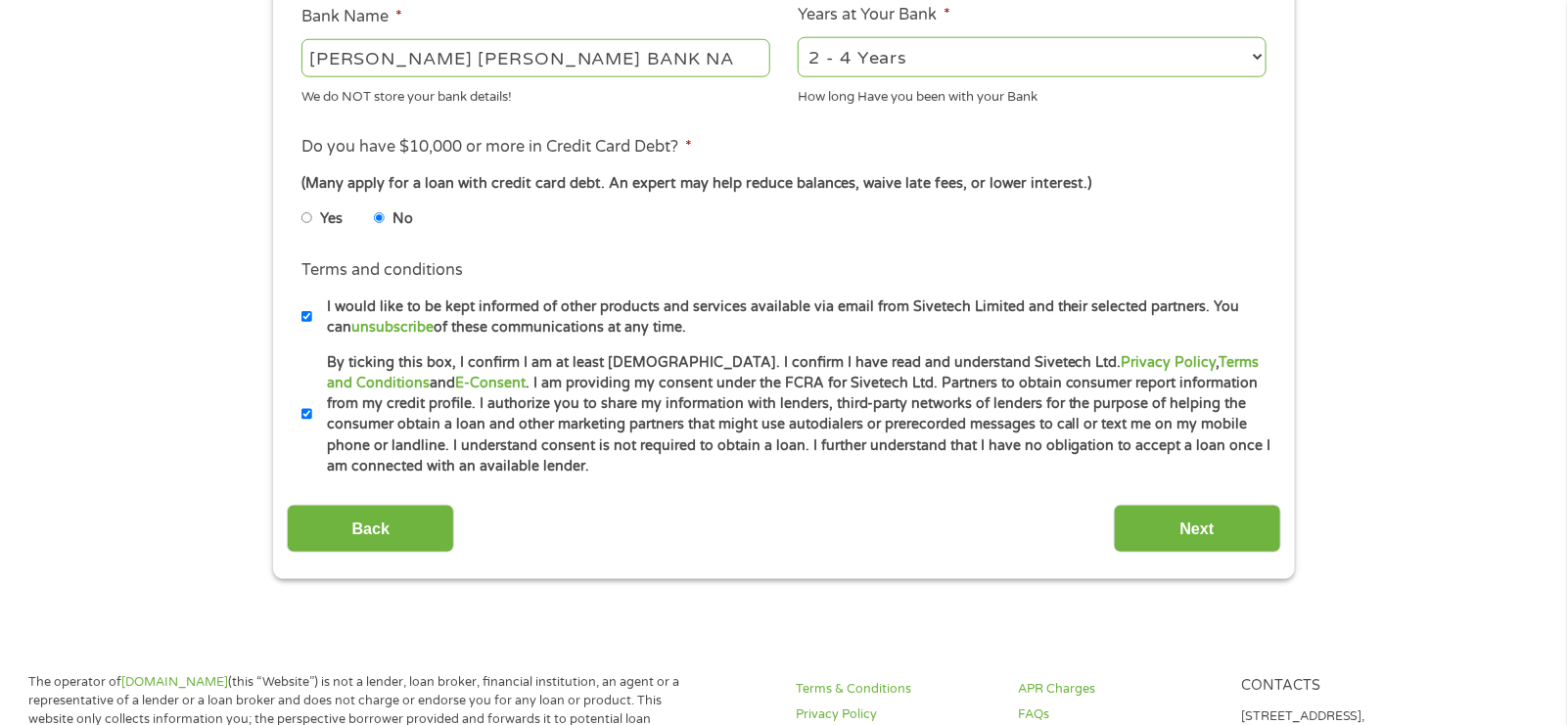
scroll to position [881, 0]
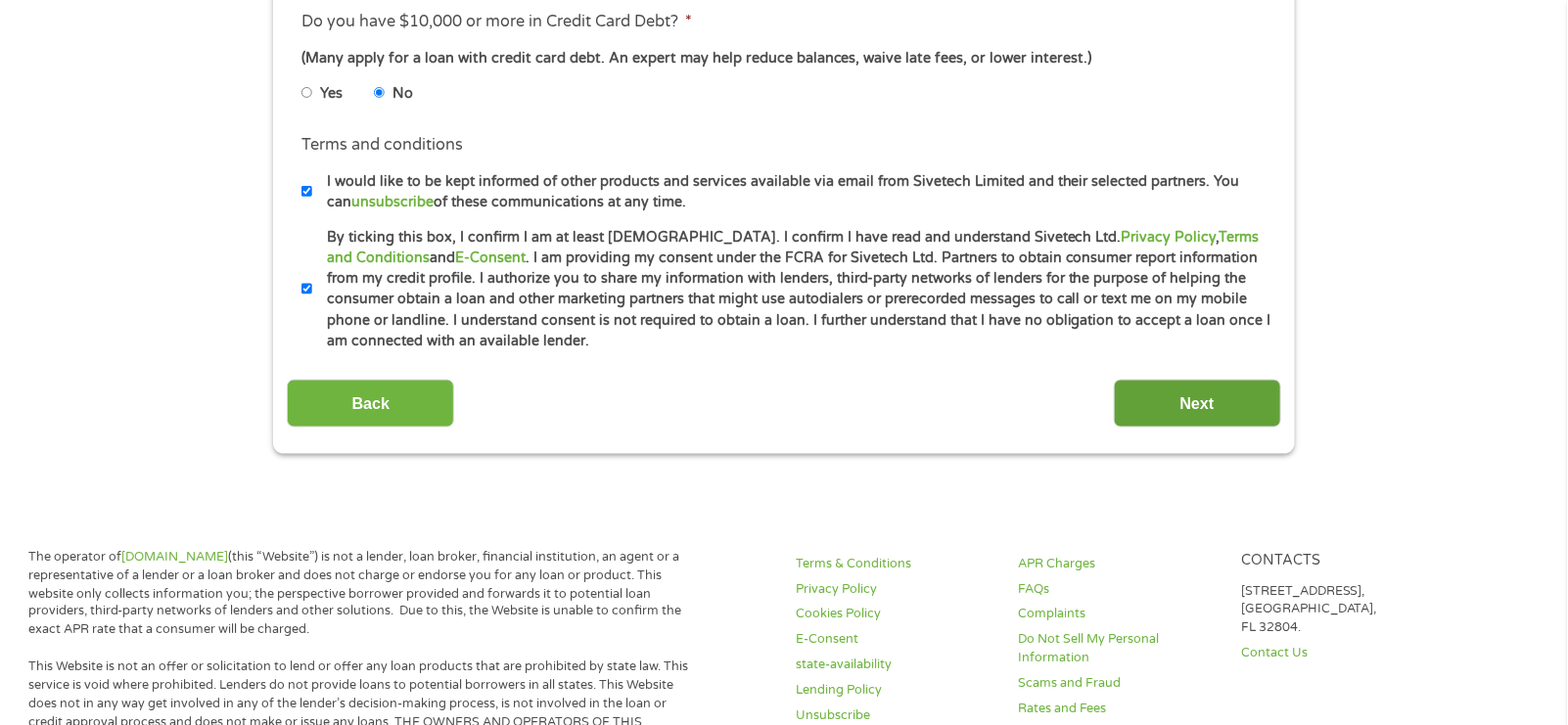
click at [1179, 394] on input "Next" at bounding box center [1197, 403] width 167 height 48
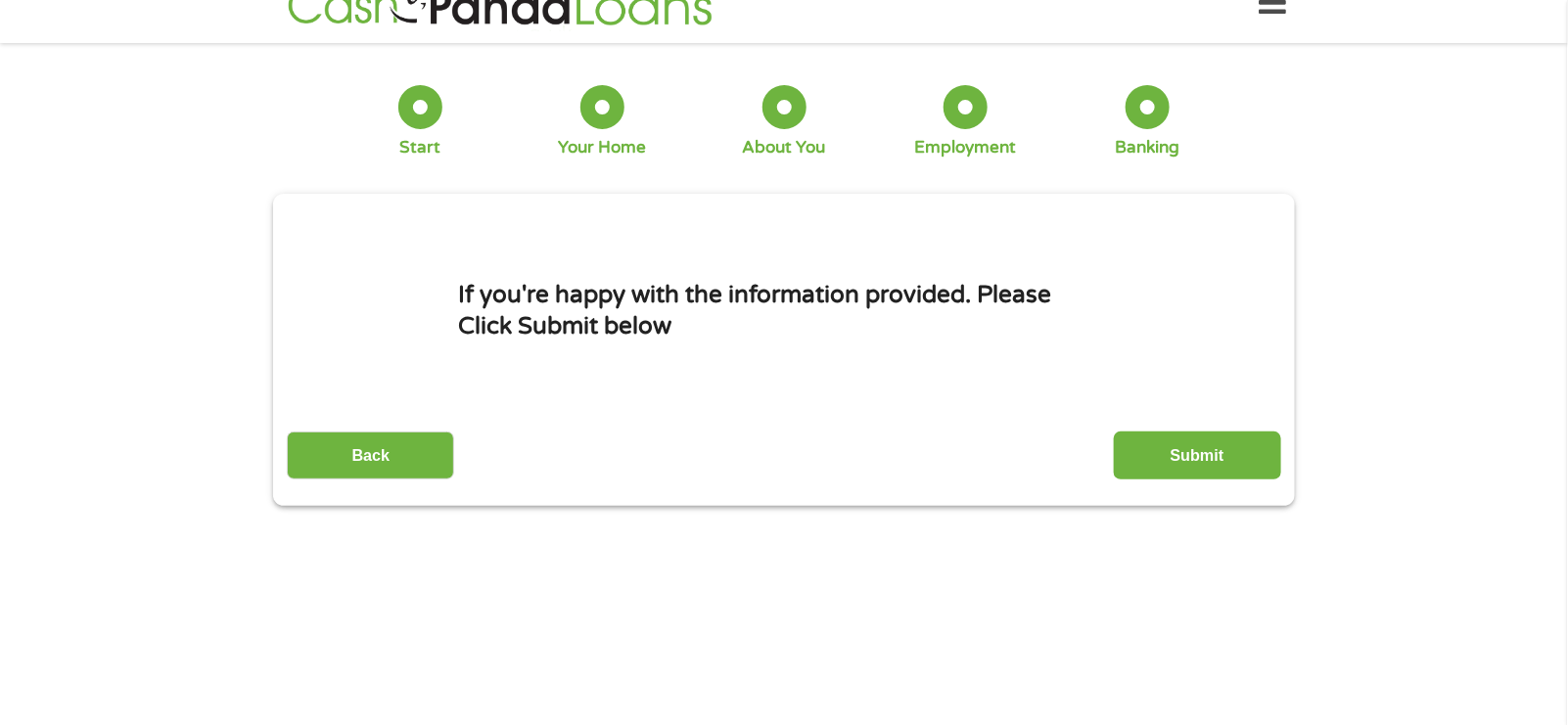
scroll to position [0, 0]
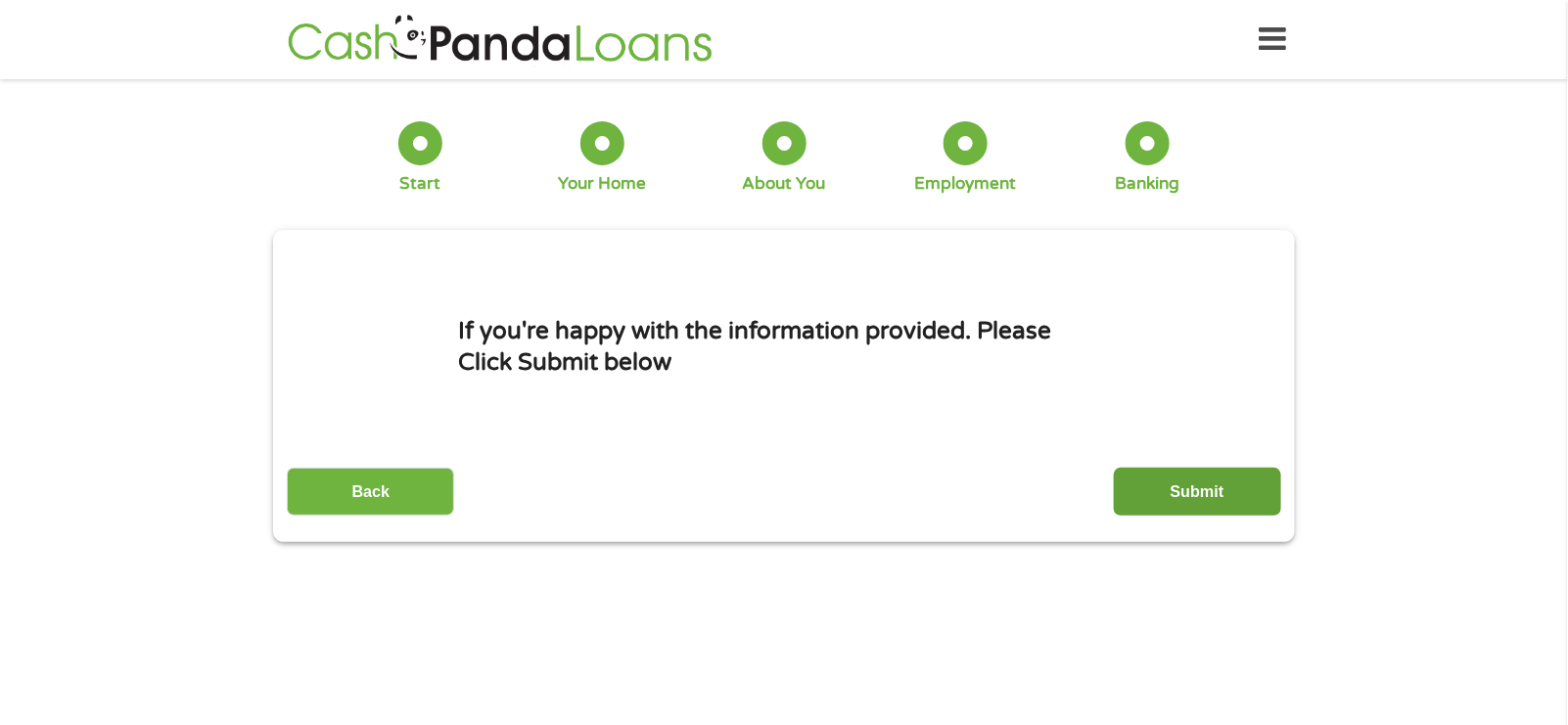
click at [1199, 489] on input "Submit" at bounding box center [1197, 492] width 167 height 48
